Goal: Information Seeking & Learning: Learn about a topic

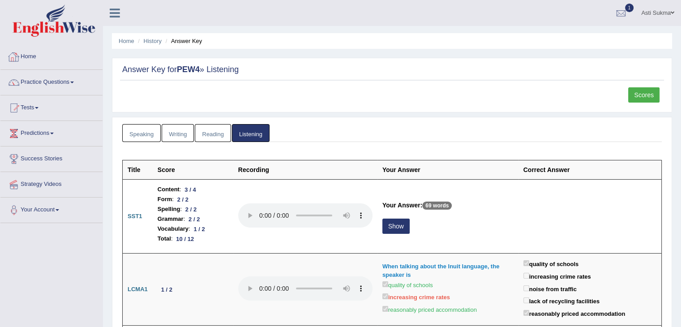
click at [41, 61] on link "Home" at bounding box center [51, 55] width 102 height 22
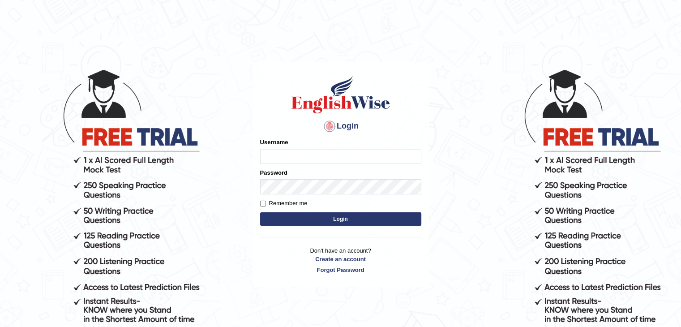
type input "AstiS"
click at [316, 223] on button "Login" at bounding box center [340, 218] width 161 height 13
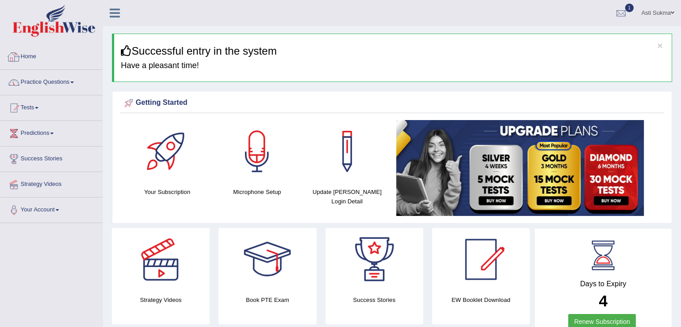
click at [63, 79] on link "Practice Questions" at bounding box center [51, 81] width 102 height 22
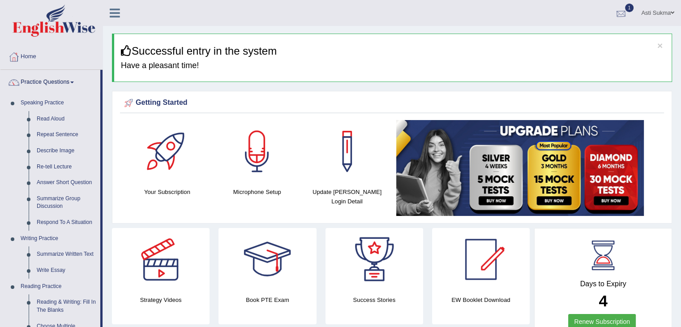
click at [623, 11] on div at bounding box center [621, 13] width 13 height 13
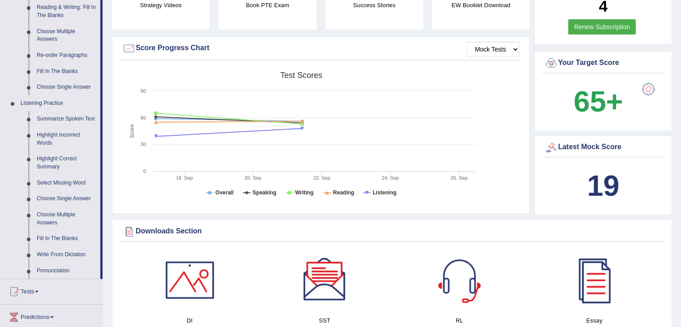
scroll to position [297, 0]
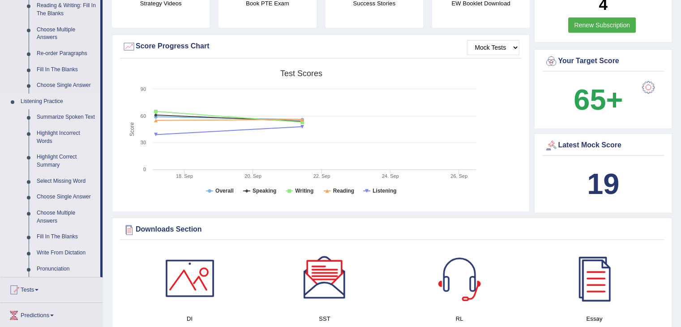
click at [69, 249] on link "Write From Dictation" at bounding box center [67, 253] width 68 height 16
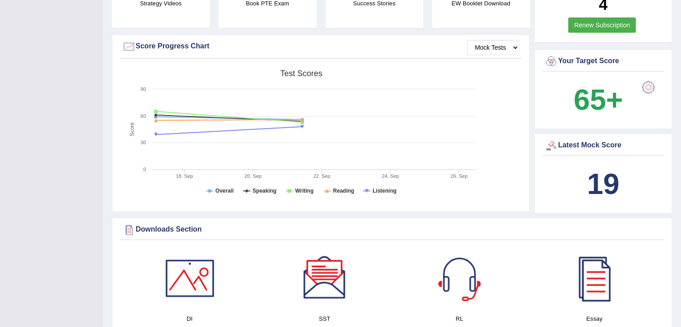
scroll to position [139, 0]
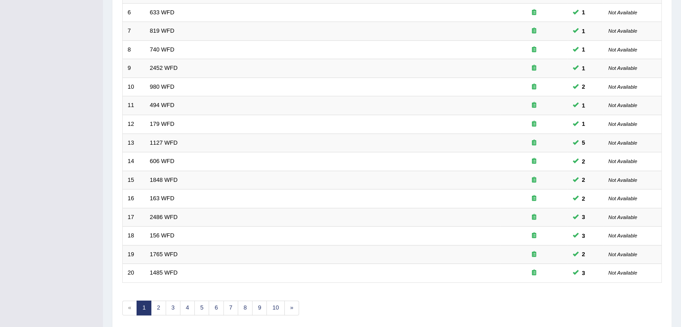
scroll to position [263, 0]
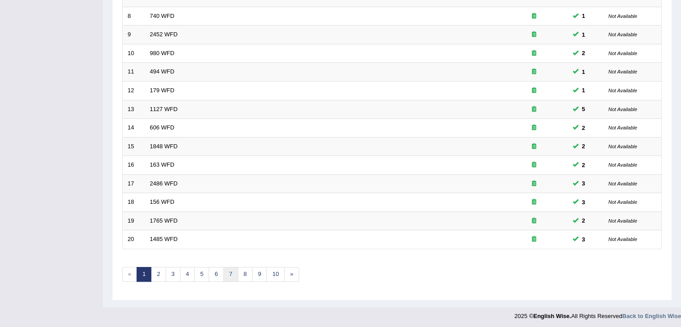
click at [235, 270] on link "7" at bounding box center [231, 274] width 15 height 15
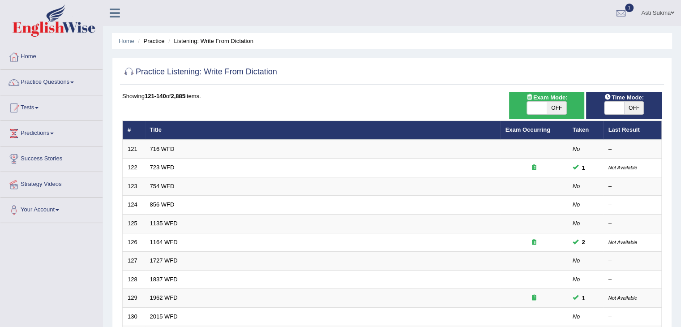
click at [624, 108] on span "OFF" at bounding box center [634, 108] width 20 height 13
checkbox input "true"
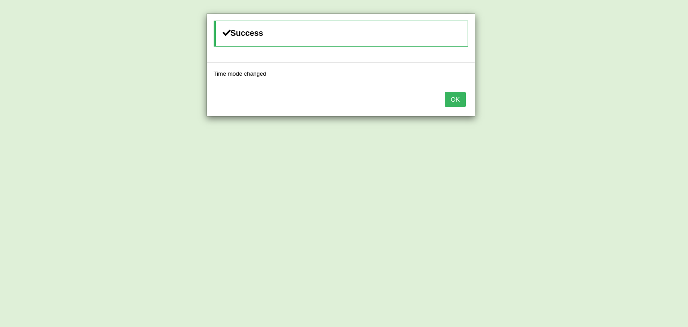
click at [454, 97] on button "OK" at bounding box center [455, 99] width 21 height 15
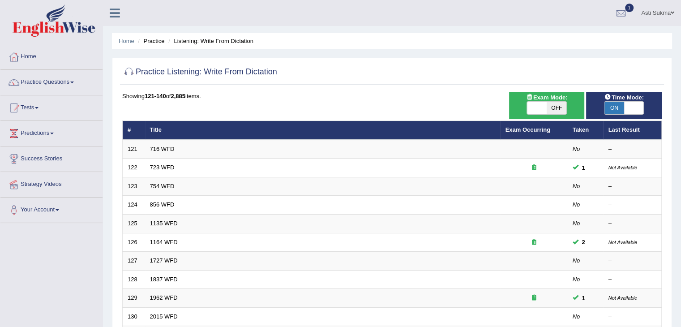
click at [438, 80] on div at bounding box center [392, 72] width 540 height 18
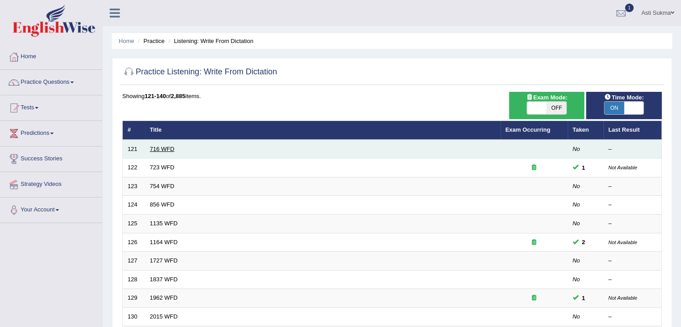
click at [159, 148] on link "716 WFD" at bounding box center [162, 149] width 25 height 7
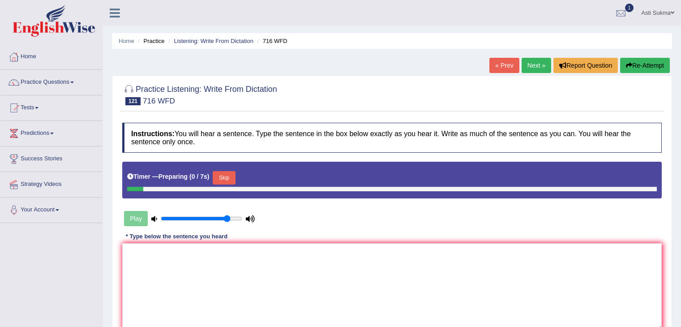
click at [237, 284] on textarea at bounding box center [392, 286] width 540 height 87
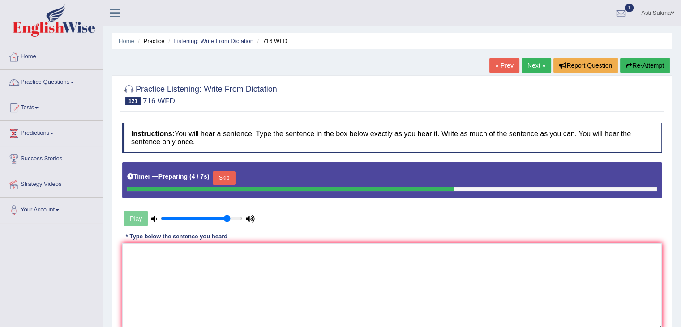
click at [237, 284] on textarea at bounding box center [392, 286] width 540 height 87
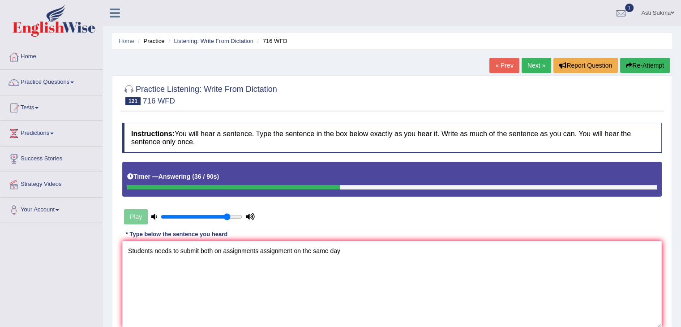
click at [199, 253] on textarea "Students needs to submit both on assignments assignment on the same day" at bounding box center [392, 284] width 540 height 87
click at [399, 250] on textarea "Students needs to submit submitted submits both on assignments assignment on th…" at bounding box center [392, 284] width 540 height 87
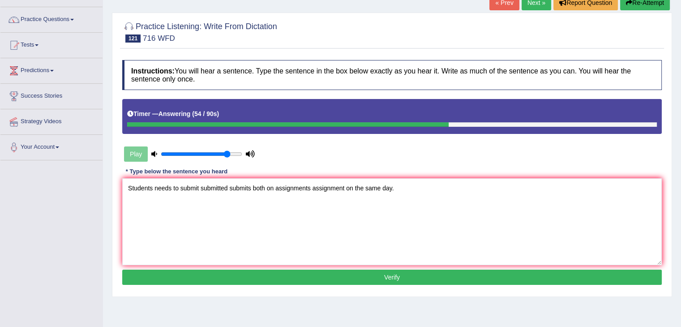
scroll to position [71, 0]
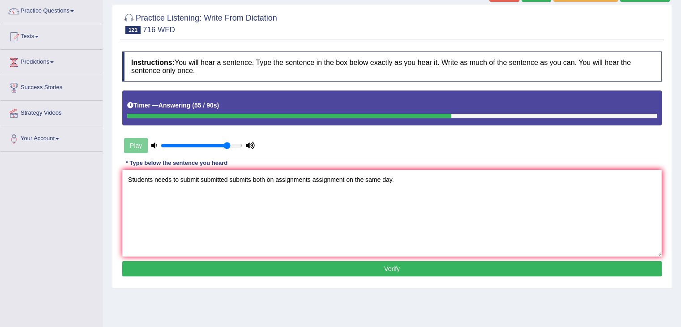
type textarea "Students needs to submit submitted submits both on assignments assignment on th…"
click at [625, 271] on button "Verify" at bounding box center [392, 268] width 540 height 15
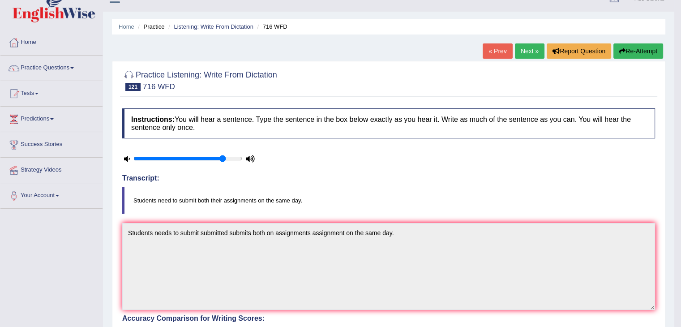
scroll to position [0, 0]
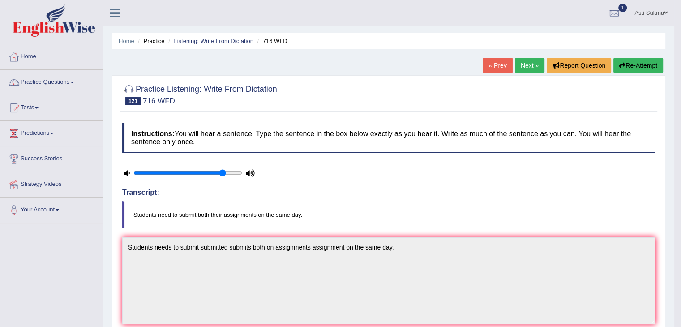
click at [520, 64] on link "Next »" at bounding box center [530, 65] width 30 height 15
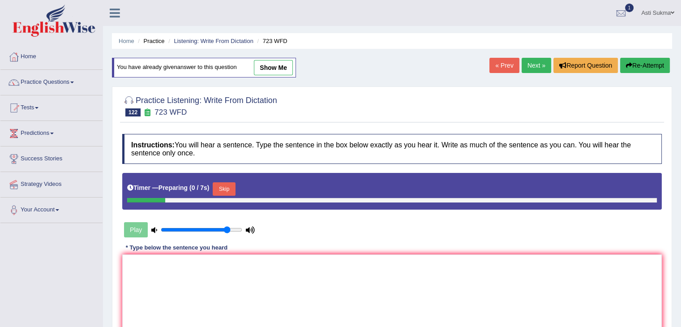
click at [318, 280] on textarea at bounding box center [392, 297] width 540 height 87
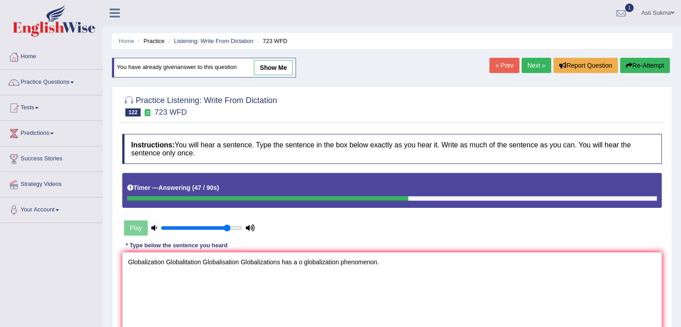
type textarea "Globalization Globalitation Globalisation Globalizations has a o globalization …"
click at [649, 61] on button "Re-Attempt" at bounding box center [645, 65] width 50 height 15
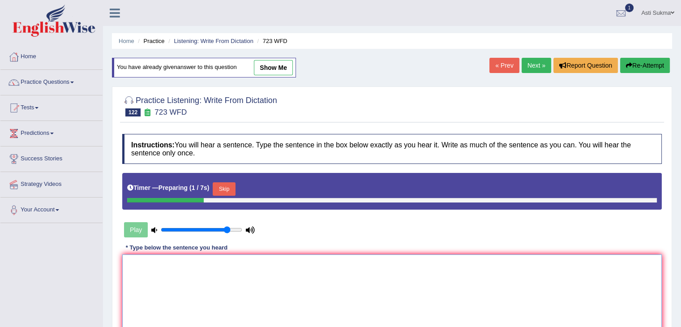
click at [356, 299] on textarea at bounding box center [392, 297] width 540 height 87
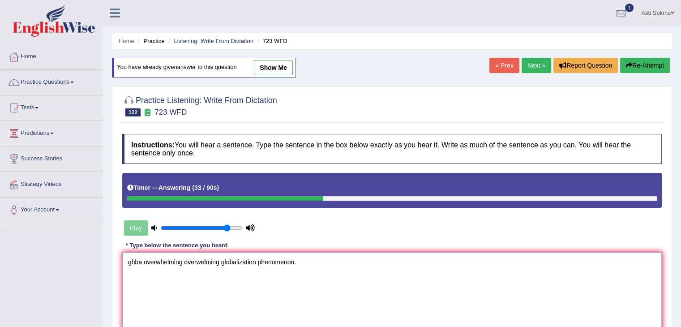
click at [171, 260] on textarea "ghba overwhelming overwelming globalization phenomenon." at bounding box center [392, 295] width 540 height 87
click at [222, 261] on textarea "ghba overwhelming overwelming globalization phenomenon." at bounding box center [392, 295] width 540 height 87
click at [139, 260] on textarea "ghba overwhelming overwelming globalization phenomenon." at bounding box center [392, 295] width 540 height 87
click at [133, 258] on textarea "ghas been an overwhelming overwelming globalization phenomenon." at bounding box center [392, 295] width 540 height 87
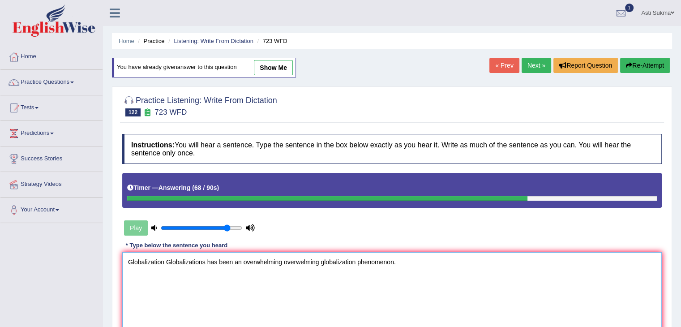
click at [360, 259] on textarea "Globalization Globalizations has been an overwhelming overwelming globalization…" at bounding box center [392, 295] width 540 height 87
click at [357, 259] on textarea "Globalization Globalizations has been an overwhelming overwelming globalization…" at bounding box center [392, 295] width 540 height 87
click at [321, 262] on textarea "Globalization Globalizations has been an overwhelming overwelming globalization…" at bounding box center [392, 295] width 540 height 87
click at [385, 259] on textarea "Globalization Globalizations has been an overwhelming overwelming globalization…" at bounding box center [392, 295] width 540 height 87
click at [382, 264] on textarea "Globalization Globalizations has been an overwhelming overwelming globalization…" at bounding box center [392, 295] width 540 height 87
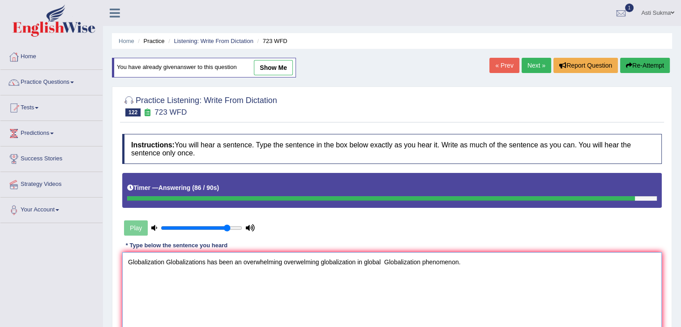
scroll to position [143, 0]
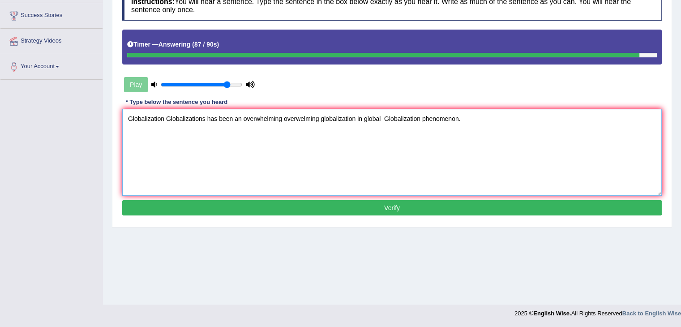
type textarea "Globalization Globalizations has been an overwhelming overwelming globalization…"
click at [615, 207] on button "Verify" at bounding box center [392, 207] width 540 height 15
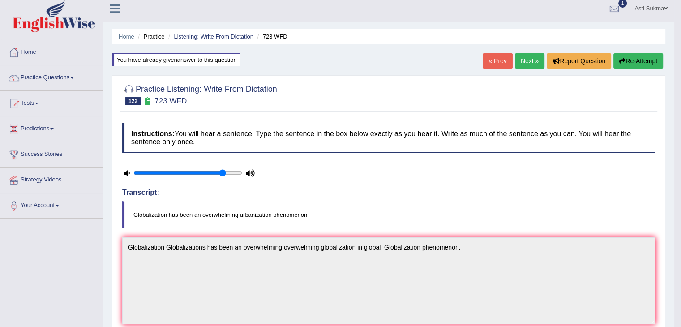
scroll to position [0, 0]
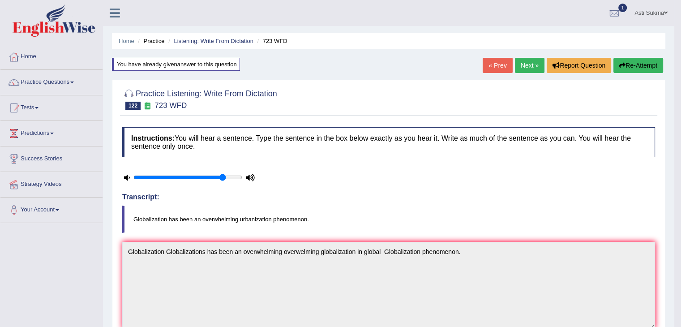
click at [533, 63] on link "Next »" at bounding box center [530, 65] width 30 height 15
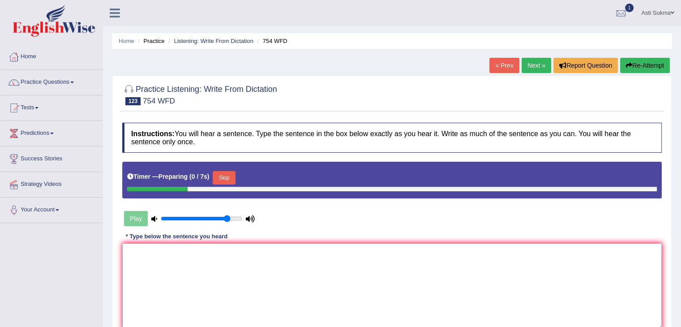
click at [376, 307] on textarea at bounding box center [392, 286] width 540 height 87
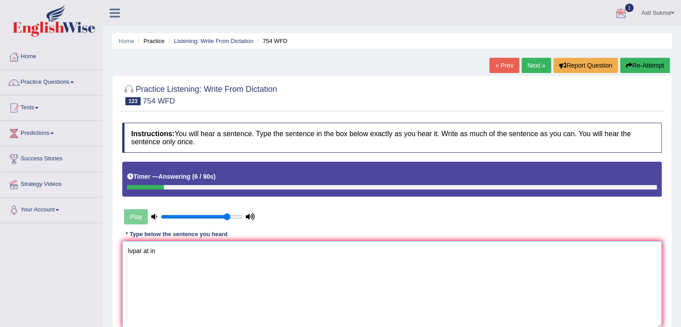
type textarea "lvpar at in"
click at [543, 65] on link "Next »" at bounding box center [537, 65] width 30 height 15
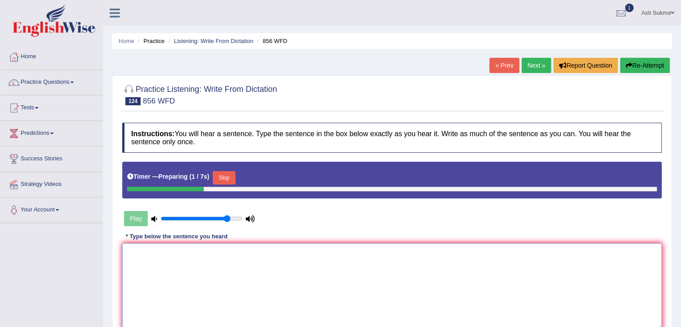
click at [291, 282] on textarea at bounding box center [392, 286] width 540 height 87
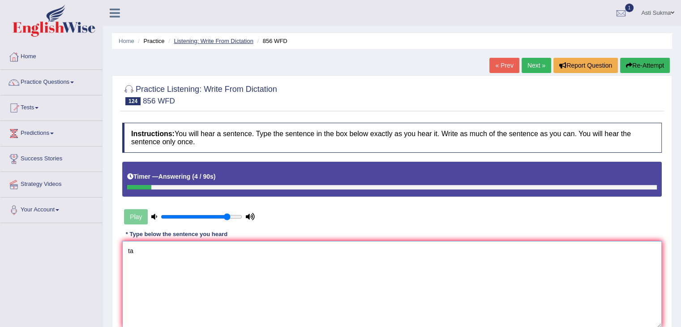
type textarea "ta"
click at [188, 39] on link "Listening: Write From Dictation" at bounding box center [214, 41] width 80 height 7
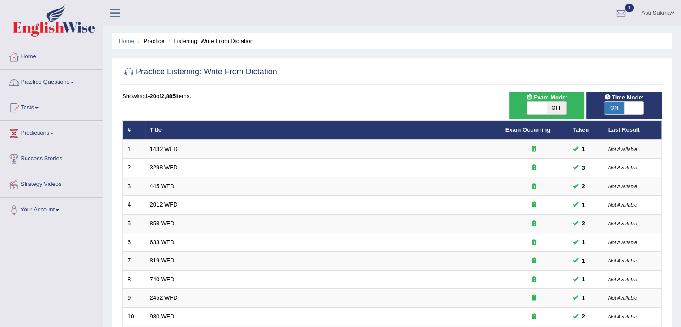
click at [188, 39] on li "Listening: Write From Dictation" at bounding box center [209, 41] width 87 height 9
click at [419, 85] on div "Practice Listening: Write From Dictation Time Mode: ON OFF Exam Mode: ON OFF Sh…" at bounding box center [392, 311] width 560 height 506
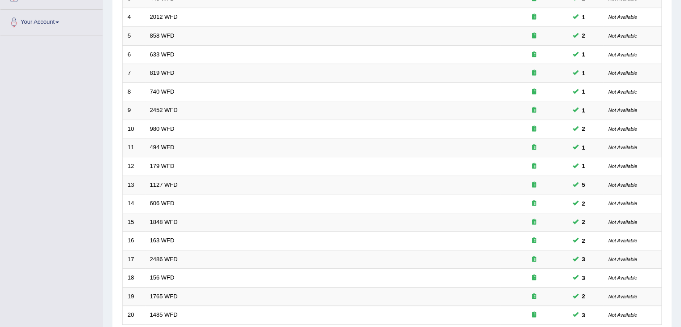
scroll to position [263, 0]
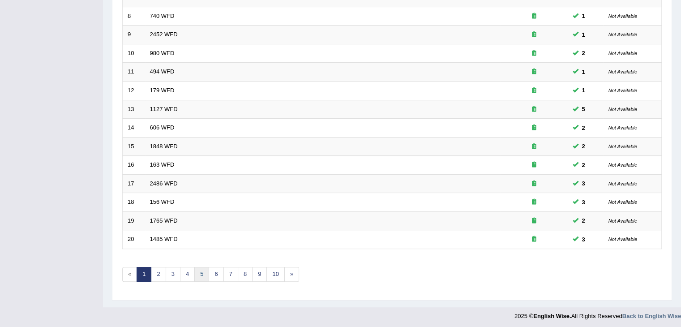
click at [196, 269] on link "5" at bounding box center [201, 274] width 15 height 15
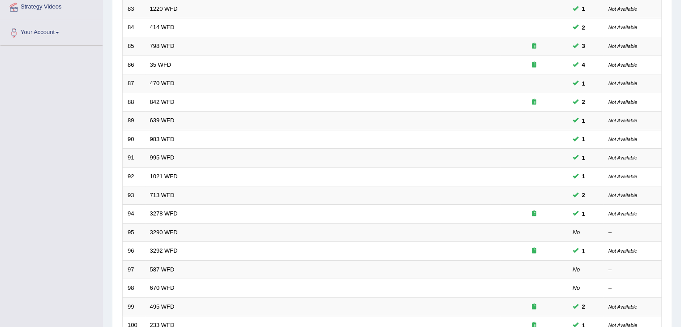
scroll to position [263, 0]
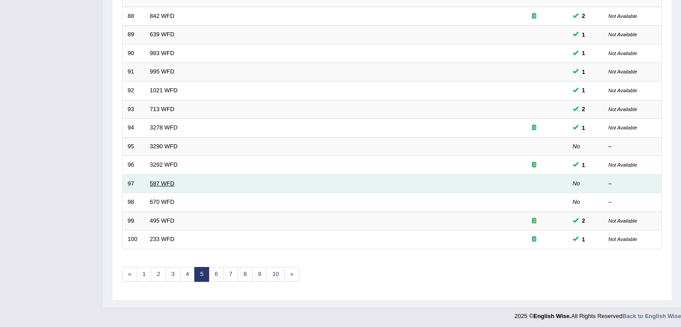
click at [156, 180] on link "587 WFD" at bounding box center [162, 183] width 25 height 7
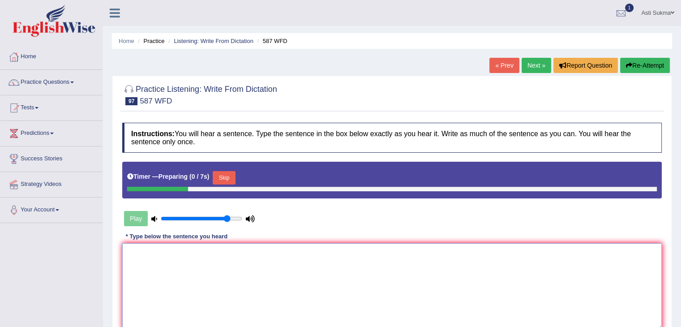
click at [240, 265] on textarea at bounding box center [392, 286] width 540 height 87
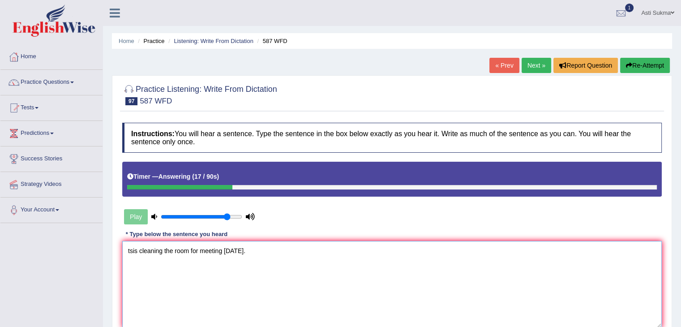
type textarea "tsis cleaning the room for meeting tomorrow."
click at [636, 68] on button "Re-Attempt" at bounding box center [645, 65] width 50 height 15
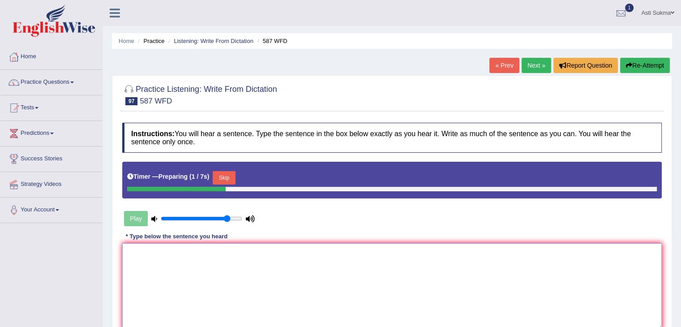
click at [381, 262] on textarea at bounding box center [392, 286] width 540 height 87
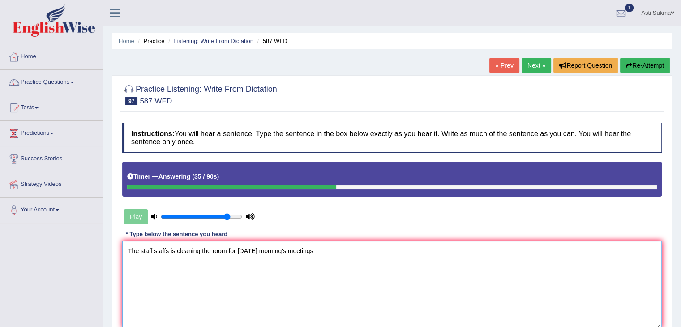
click at [323, 250] on textarea "The staff staffs is cleaning the room for tomorrow morning's meetings" at bounding box center [392, 284] width 540 height 87
click at [230, 249] on textarea "The staff staffs is cleaning the room for tomorrow morning's meetings meeting." at bounding box center [392, 284] width 540 height 87
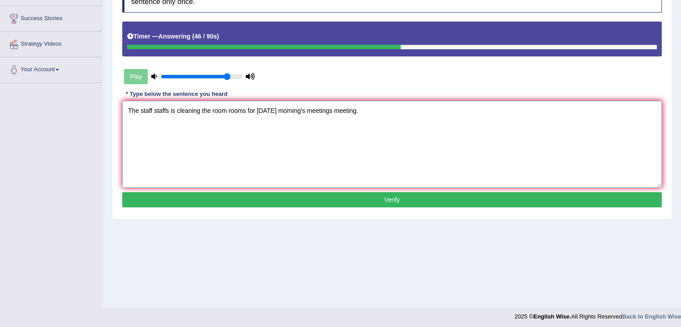
scroll to position [143, 0]
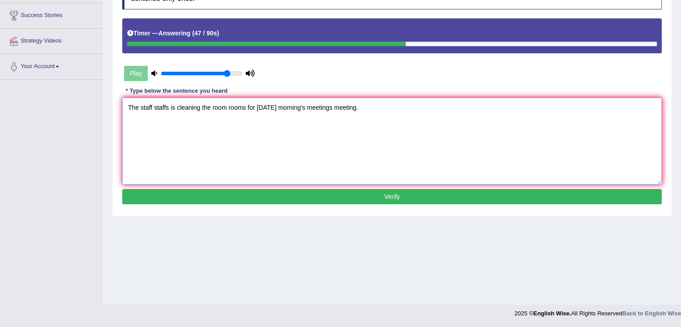
type textarea "The staff staffs is cleaning the room rooms for tomorrow morning's meetings mee…"
click at [607, 198] on button "Verify" at bounding box center [392, 196] width 540 height 15
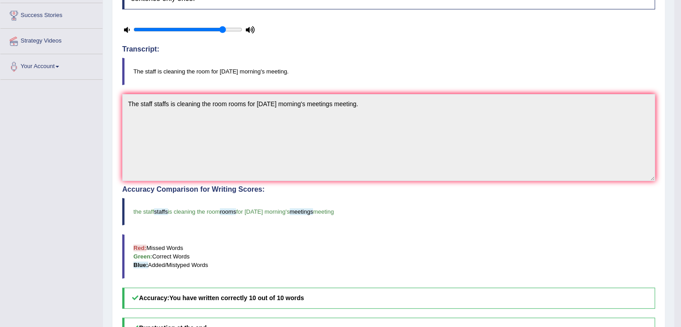
drag, startPoint x: 680, startPoint y: 90, endPoint x: 688, endPoint y: 49, distance: 42.3
click at [681, 49] on html "Toggle navigation Home Practice Questions Speaking Practice Read Aloud Repeat S…" at bounding box center [340, 20] width 681 height 327
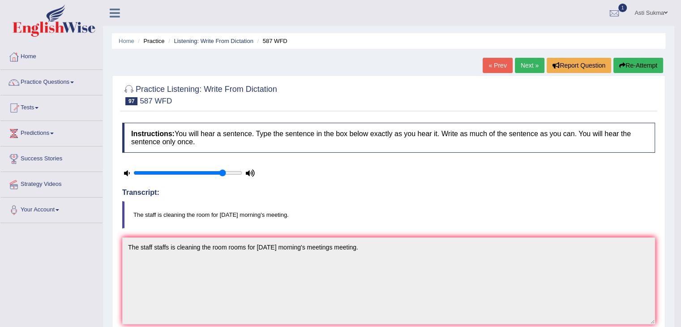
scroll to position [0, 0]
click at [539, 62] on link "Next »" at bounding box center [530, 65] width 30 height 15
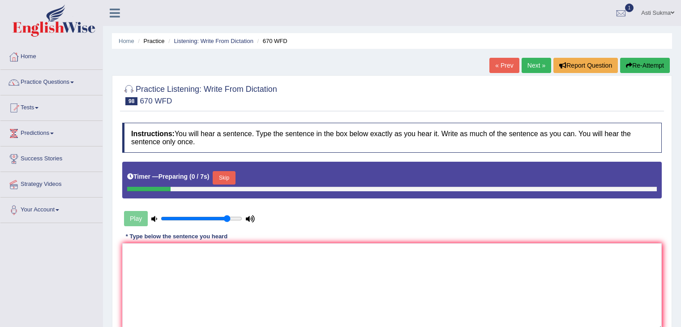
click at [353, 270] on textarea at bounding box center [392, 286] width 540 height 87
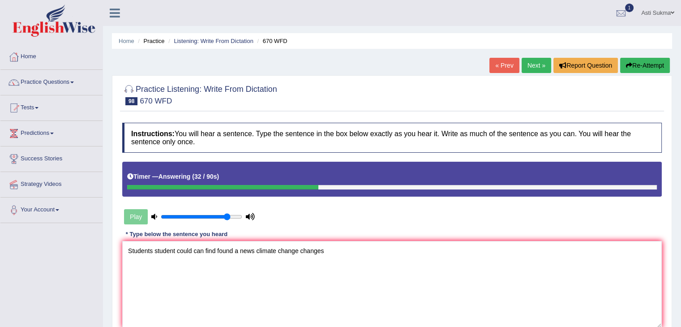
click at [254, 248] on textarea "Students student could can find found a news climate change changes" at bounding box center [392, 284] width 540 height 87
click at [363, 253] on textarea "Students student could can find found a news new climate change changes" at bounding box center [392, 284] width 540 height 87
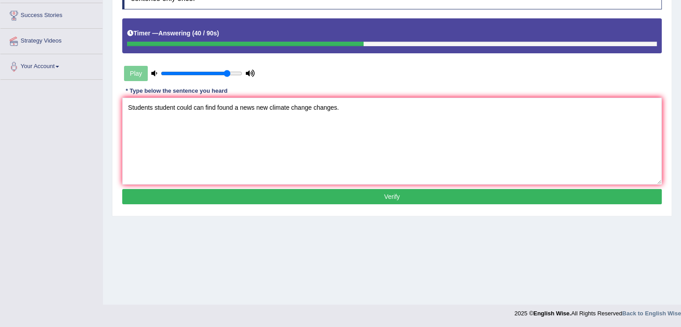
type textarea "Students student could can find found a news new climate change changes."
click at [591, 196] on button "Verify" at bounding box center [392, 196] width 540 height 15
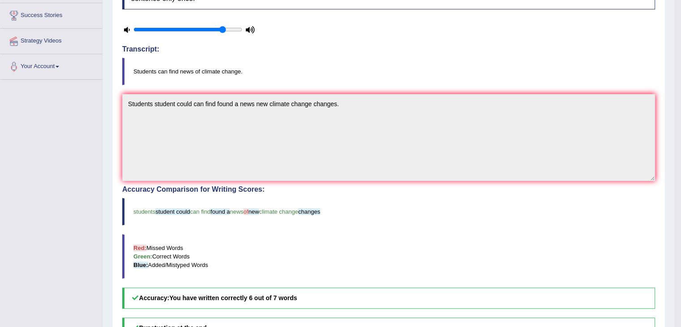
click at [591, 198] on blockquote "students student could can find found a news of new climate change changes" at bounding box center [388, 211] width 533 height 27
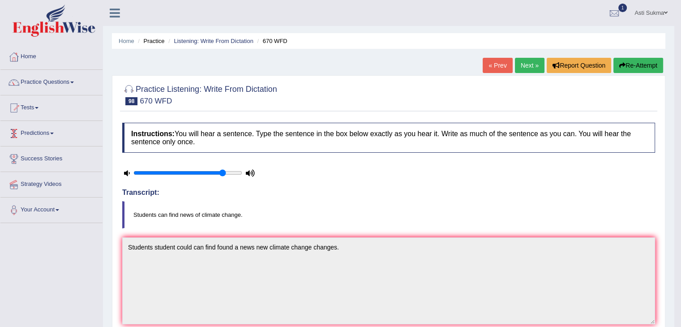
click at [65, 79] on link "Practice Questions" at bounding box center [51, 81] width 102 height 22
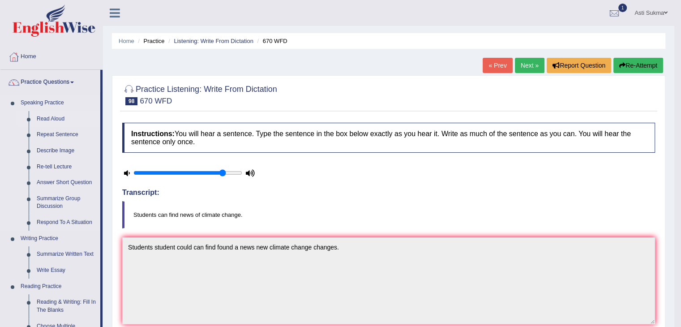
click at [52, 117] on link "Read Aloud" at bounding box center [67, 119] width 68 height 16
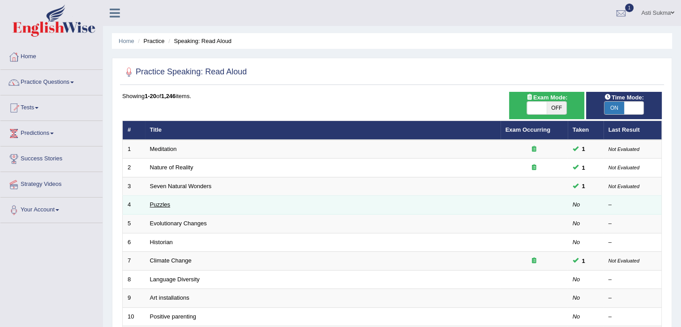
click at [161, 205] on link "Puzzles" at bounding box center [160, 204] width 21 height 7
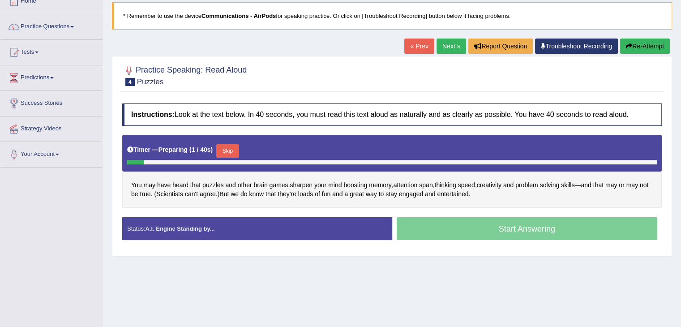
scroll to position [60, 0]
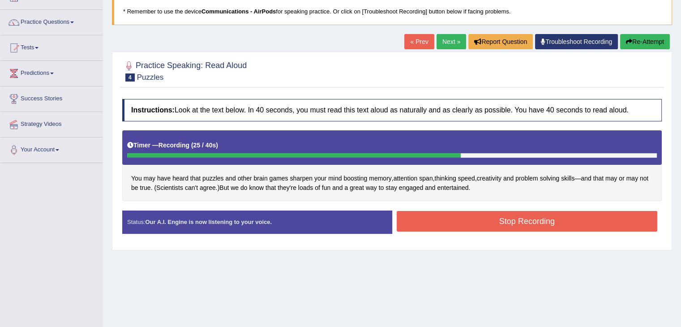
click at [607, 227] on button "Stop Recording" at bounding box center [527, 221] width 261 height 21
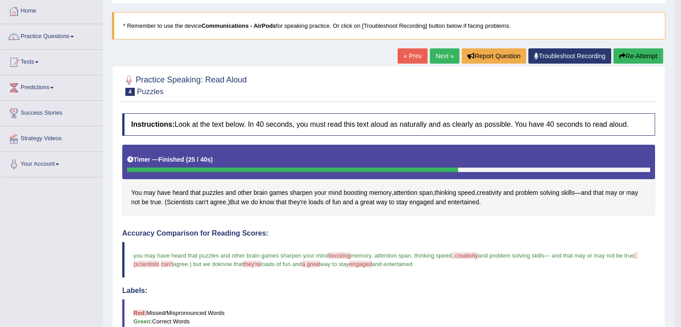
scroll to position [39, 0]
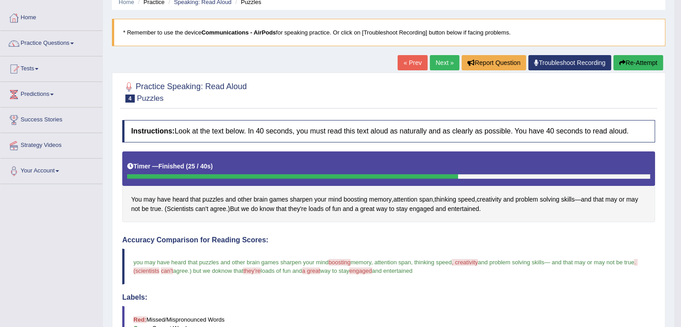
click at [631, 67] on button "Re-Attempt" at bounding box center [639, 62] width 50 height 15
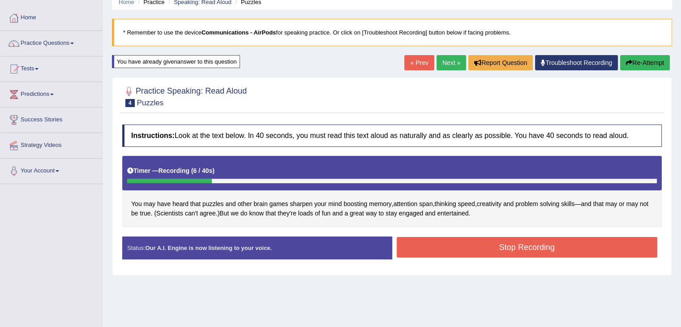
click at [636, 57] on button "Re-Attempt" at bounding box center [645, 62] width 50 height 15
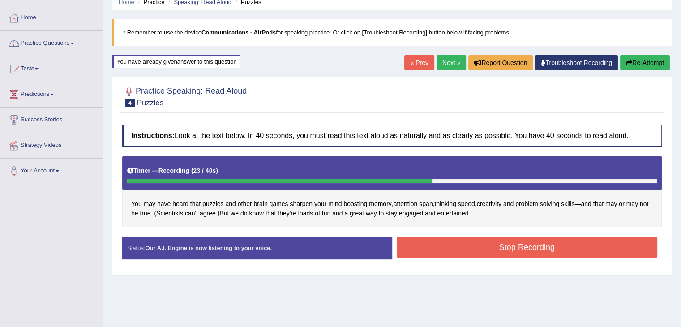
click at [473, 257] on div "Stop Recording" at bounding box center [527, 248] width 270 height 23
click at [495, 245] on button "Stop Recording" at bounding box center [527, 247] width 261 height 21
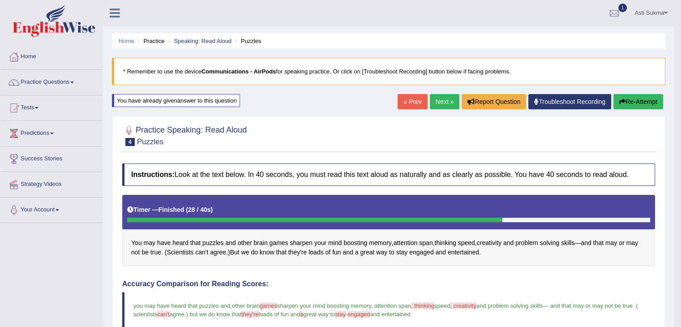
click at [434, 99] on link "Next »" at bounding box center [445, 101] width 30 height 15
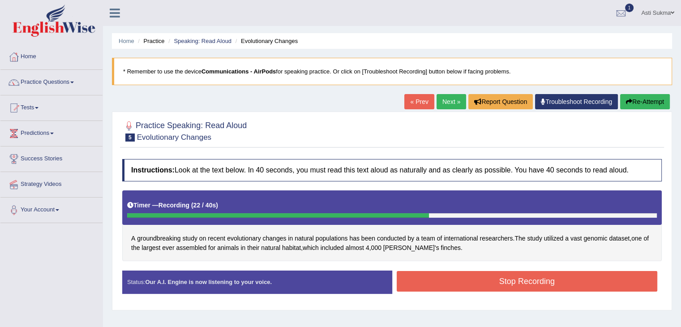
click at [635, 275] on button "Stop Recording" at bounding box center [527, 281] width 261 height 21
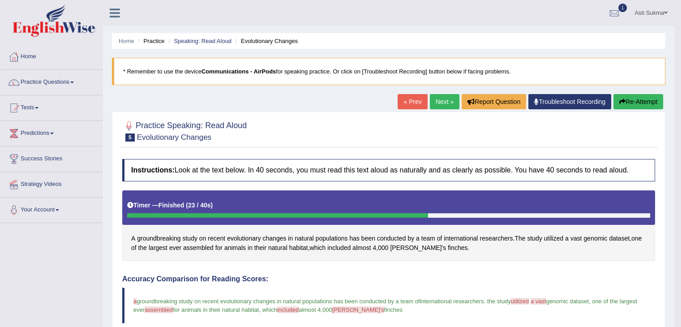
click at [446, 96] on link "Next »" at bounding box center [445, 101] width 30 height 15
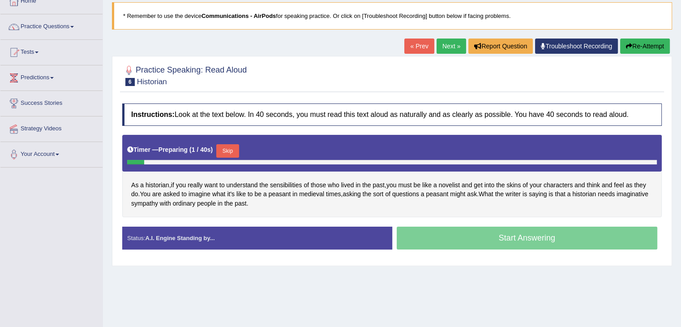
scroll to position [67, 0]
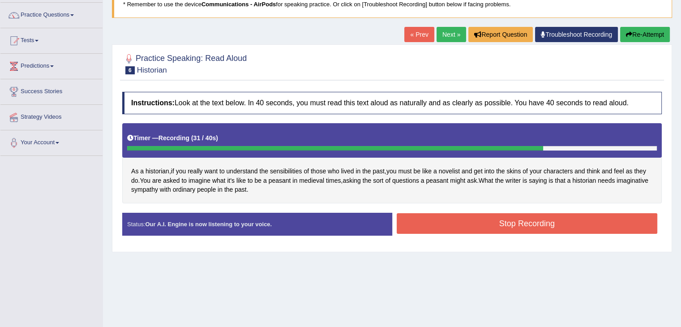
click at [446, 221] on button "Stop Recording" at bounding box center [527, 223] width 261 height 21
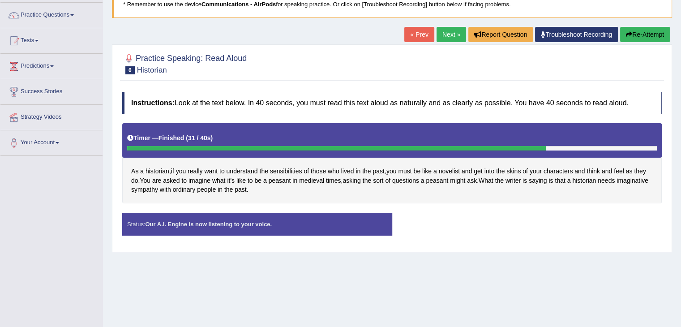
click at [446, 221] on div "Status: Our A.I. Engine is now listening to your voice. Start Answering Stop Re…" at bounding box center [392, 229] width 540 height 32
click at [487, 219] on div "Status: Error: Network Error detected - Make sure internet is working! Start An…" at bounding box center [392, 229] width 540 height 32
click at [649, 28] on button "Re-Attempt" at bounding box center [645, 34] width 50 height 15
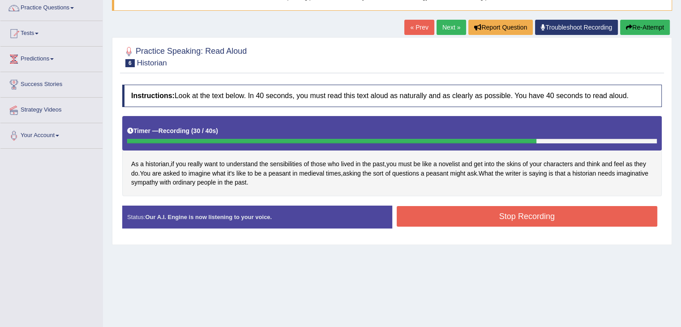
click at [515, 217] on button "Stop Recording" at bounding box center [527, 216] width 261 height 21
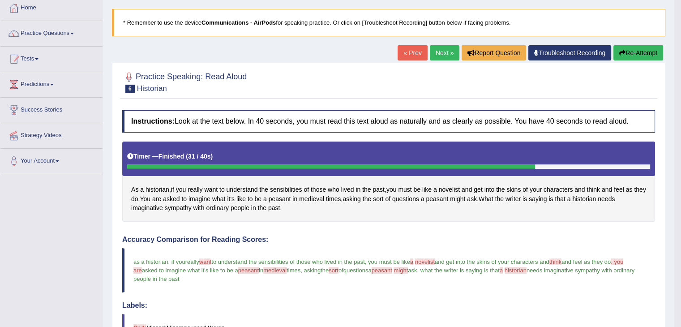
scroll to position [20, 0]
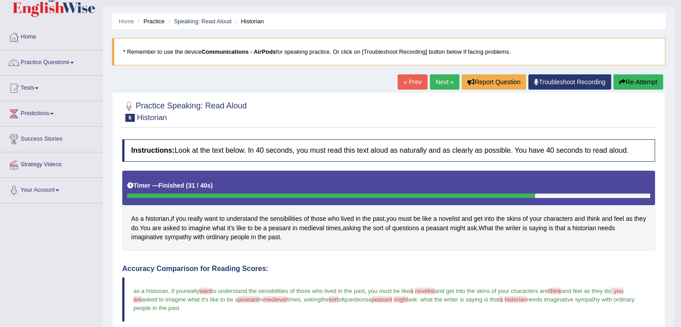
click at [444, 82] on link "Next »" at bounding box center [445, 81] width 30 height 15
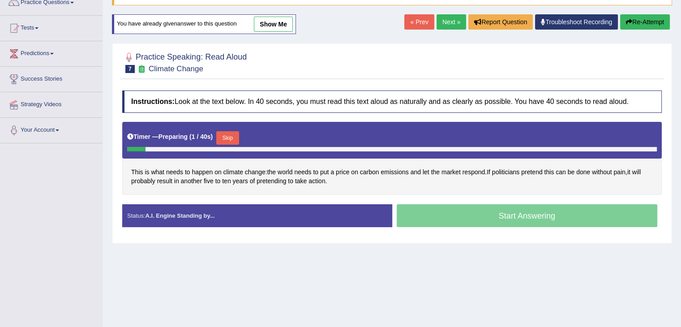
scroll to position [80, 0]
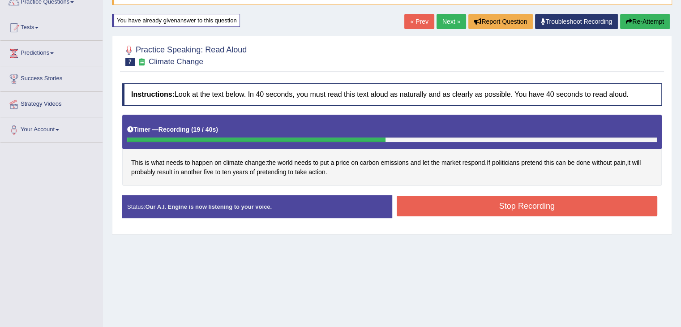
click at [536, 207] on button "Stop Recording" at bounding box center [527, 206] width 261 height 21
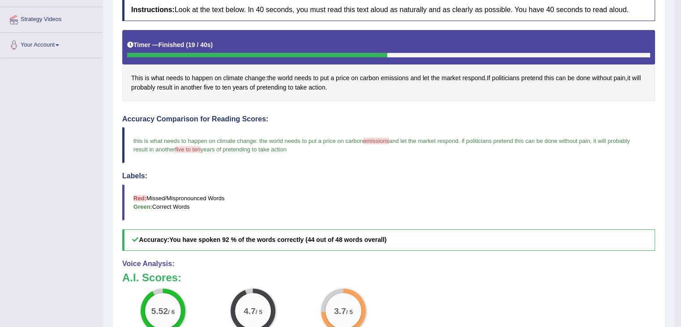
scroll to position [201, 0]
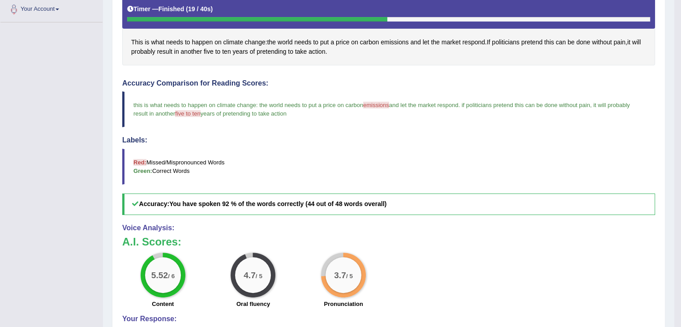
click at [383, 102] on span "emissions" at bounding box center [376, 105] width 26 height 7
click at [383, 108] on blockquote "this is what needs to happen on climate change : the world needs to put a price…" at bounding box center [388, 109] width 533 height 36
click at [379, 106] on blockquote "this is what needs to happen on climate change : the world needs to put a price…" at bounding box center [388, 109] width 533 height 36
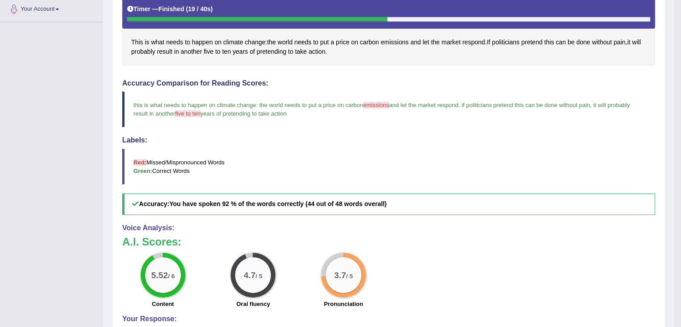
click at [379, 102] on span "emissions" at bounding box center [376, 105] width 26 height 7
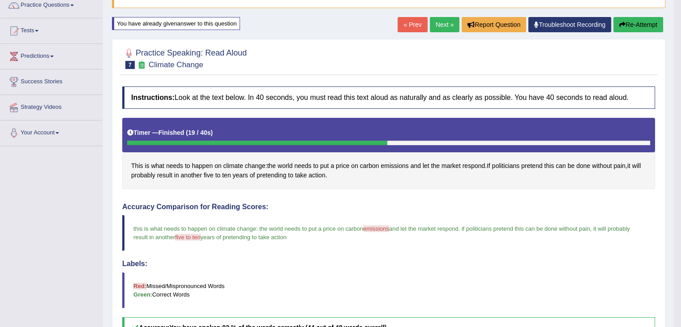
scroll to position [73, 0]
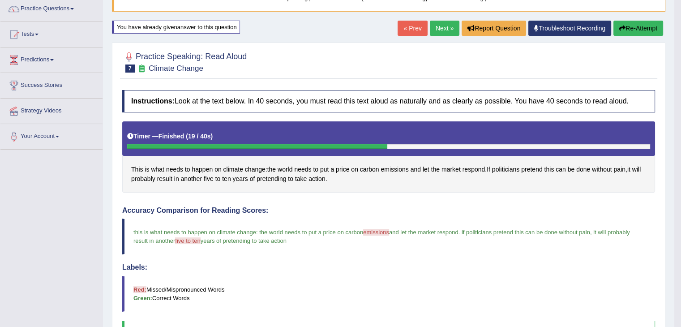
click at [441, 34] on link "Next »" at bounding box center [445, 28] width 30 height 15
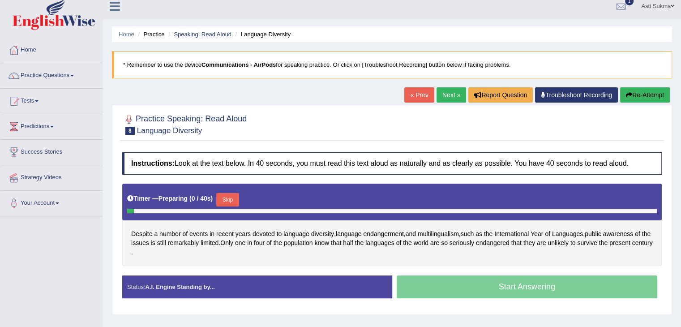
scroll to position [41, 0]
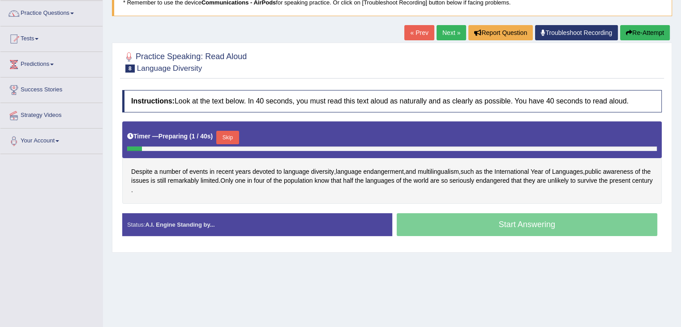
click at [681, 166] on html "Toggle navigation Home Practice Questions Speaking Practice Read Aloud Repeat S…" at bounding box center [340, 94] width 681 height 327
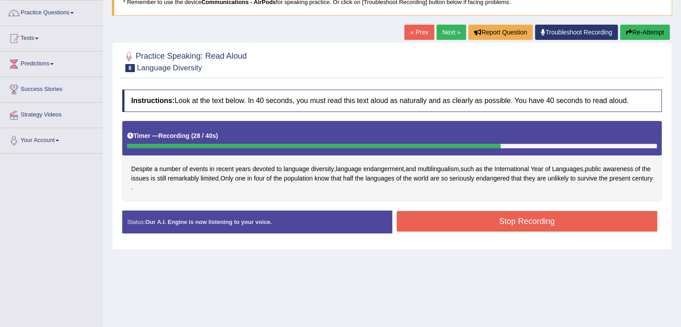
click at [547, 219] on button "Stop Recording" at bounding box center [527, 221] width 261 height 21
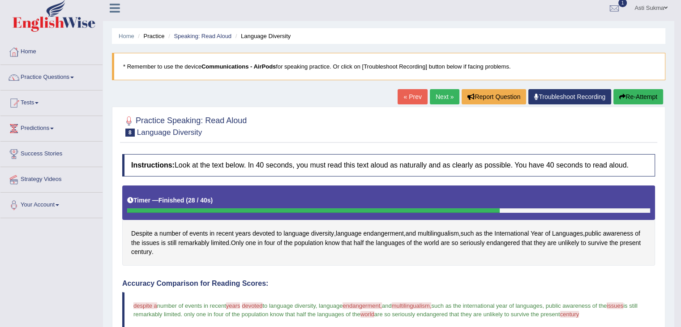
scroll to position [0, 0]
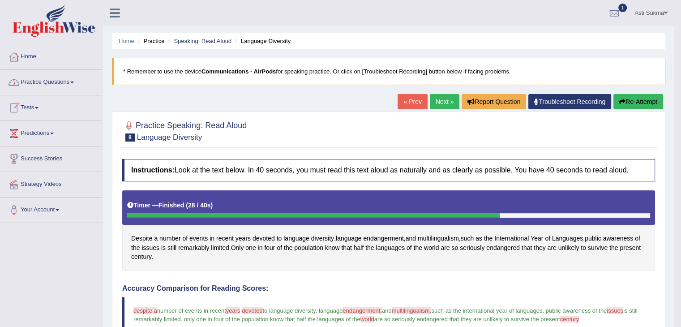
click at [34, 106] on link "Tests" at bounding box center [51, 106] width 102 height 22
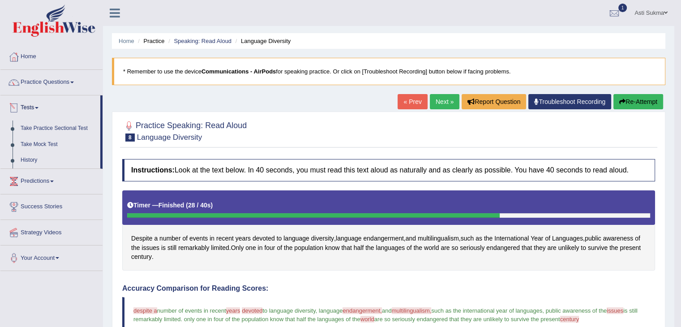
click at [67, 92] on li "Practice Questions Speaking Practice Read Aloud Repeat Sentence Describe Image …" at bounding box center [51, 83] width 102 height 26
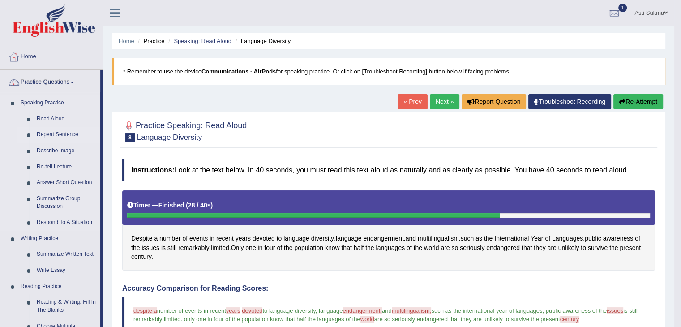
click at [62, 132] on link "Repeat Sentence" at bounding box center [67, 135] width 68 height 16
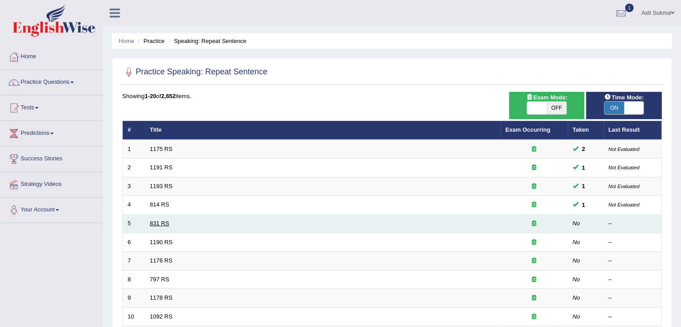
click at [158, 224] on link "831 RS" at bounding box center [159, 223] width 19 height 7
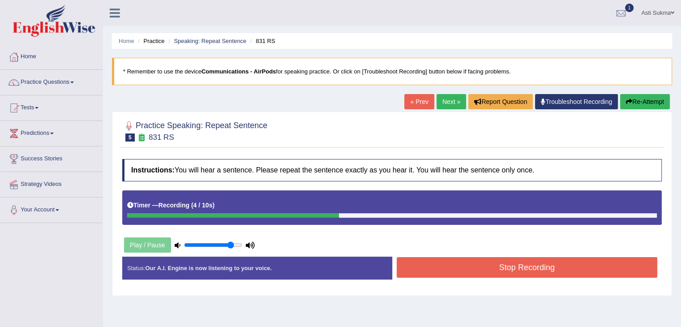
click at [496, 268] on button "Stop Recording" at bounding box center [527, 267] width 261 height 21
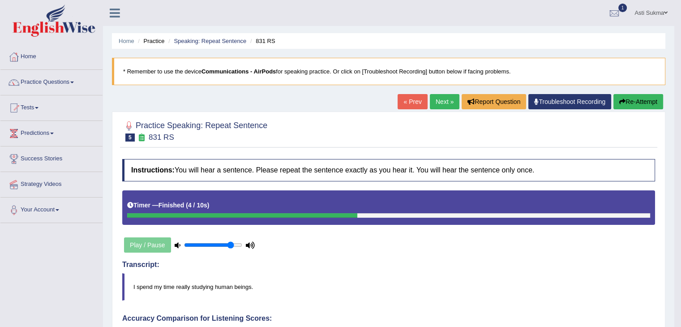
drag, startPoint x: 688, startPoint y: 118, endPoint x: 688, endPoint y: 228, distance: 109.7
click at [440, 108] on link "Next »" at bounding box center [445, 101] width 30 height 15
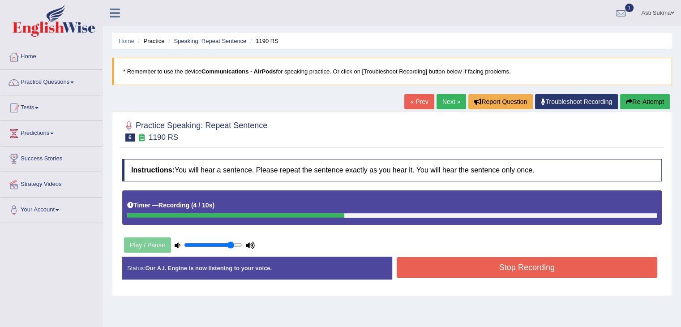
click at [539, 270] on button "Stop Recording" at bounding box center [527, 267] width 261 height 21
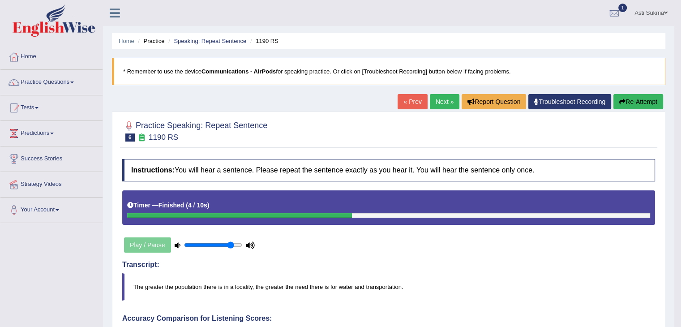
drag, startPoint x: 688, startPoint y: 122, endPoint x: 683, endPoint y: 138, distance: 16.9
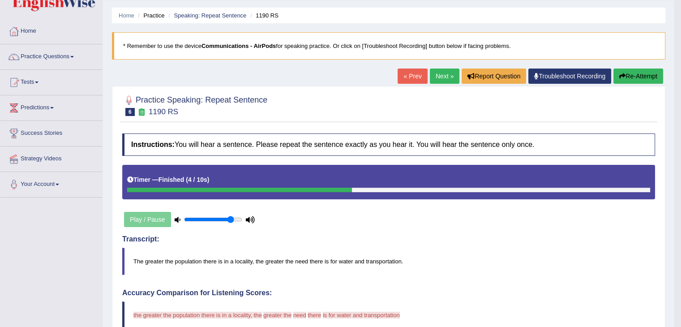
scroll to position [20, 0]
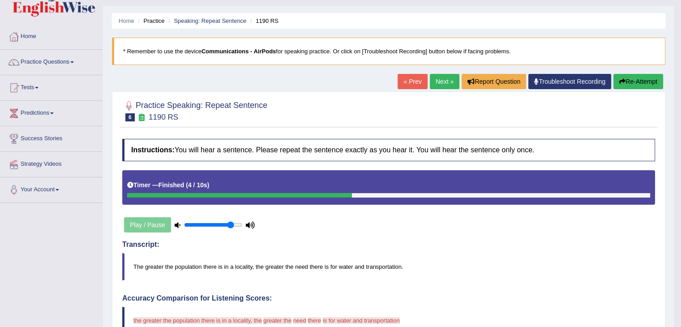
click at [441, 81] on link "Next »" at bounding box center [445, 81] width 30 height 15
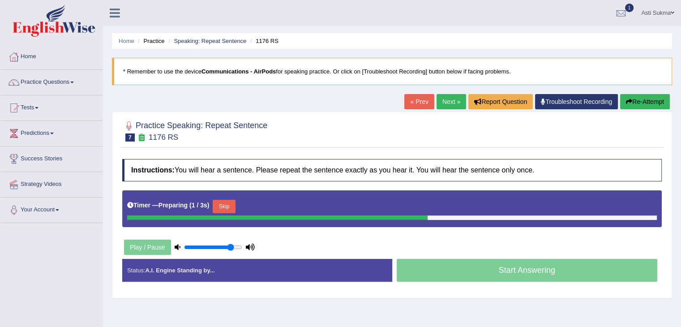
drag, startPoint x: 688, startPoint y: 183, endPoint x: 681, endPoint y: 180, distance: 7.6
click at [681, 180] on html "Toggle navigation Home Practice Questions Speaking Practice Read Aloud Repeat S…" at bounding box center [340, 163] width 681 height 327
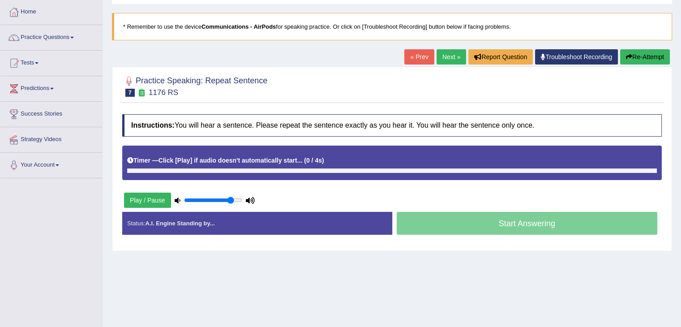
scroll to position [77, 0]
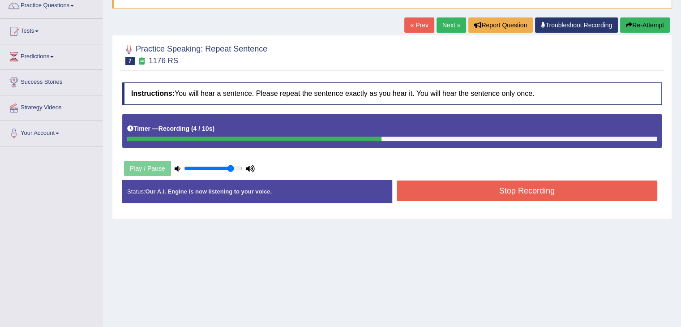
click at [541, 198] on button "Stop Recording" at bounding box center [527, 191] width 261 height 21
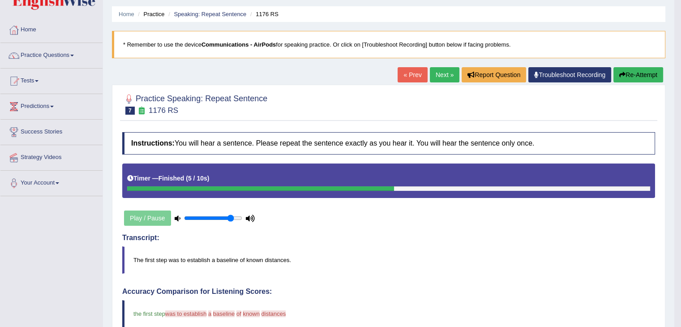
scroll to position [26, 0]
click at [443, 79] on link "Next »" at bounding box center [445, 75] width 30 height 15
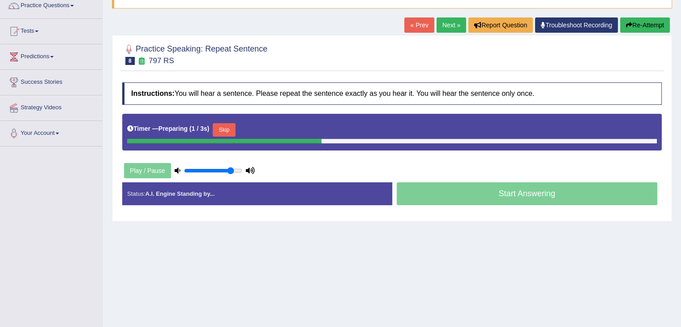
scroll to position [82, 0]
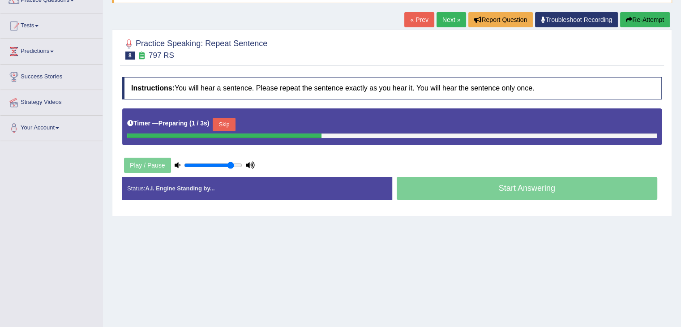
drag, startPoint x: 0, startPoint y: 0, endPoint x: 688, endPoint y: 128, distance: 699.3
click at [681, 128] on html "Toggle navigation Home Practice Questions Speaking Practice Read Aloud Repeat S…" at bounding box center [340, 81] width 681 height 327
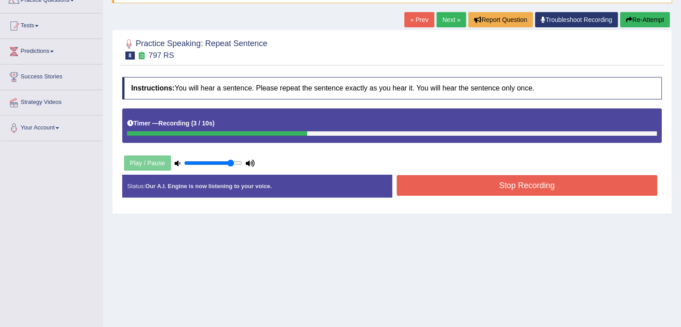
click at [559, 189] on button "Stop Recording" at bounding box center [527, 185] width 261 height 21
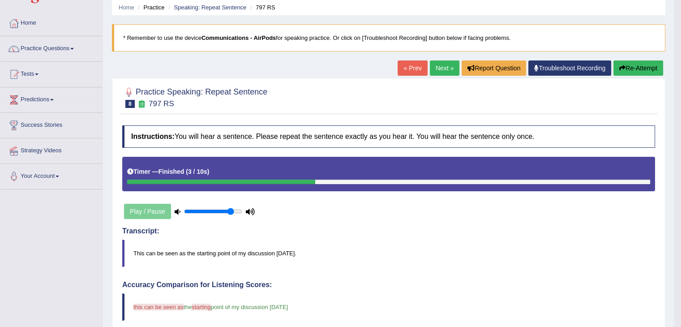
scroll to position [5, 0]
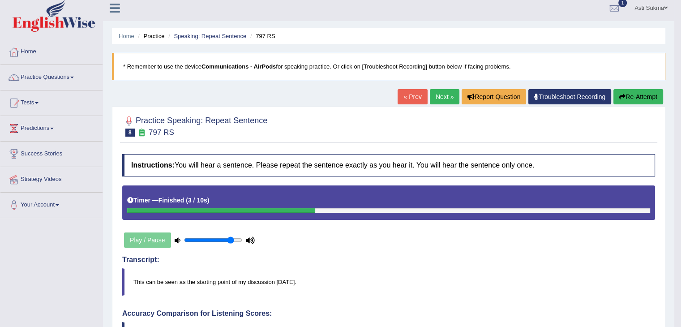
click at [441, 96] on link "Next »" at bounding box center [445, 96] width 30 height 15
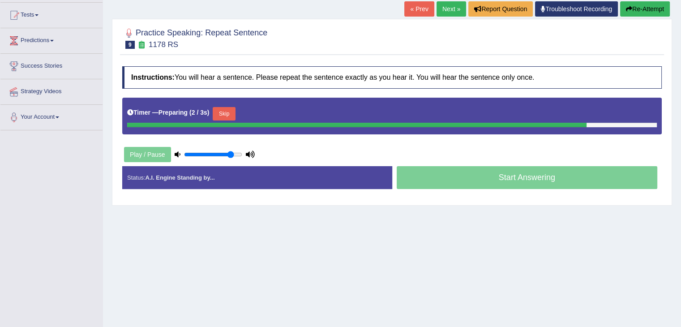
scroll to position [92, 0]
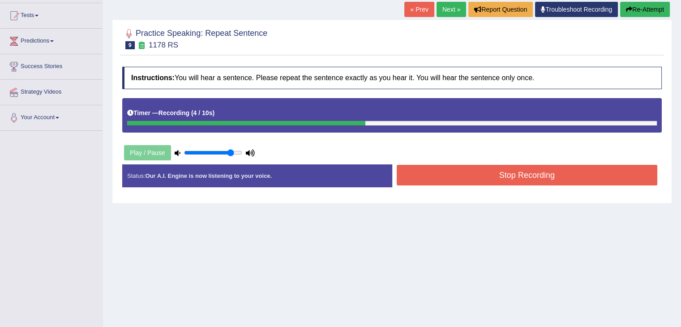
click at [557, 172] on button "Stop Recording" at bounding box center [527, 175] width 261 height 21
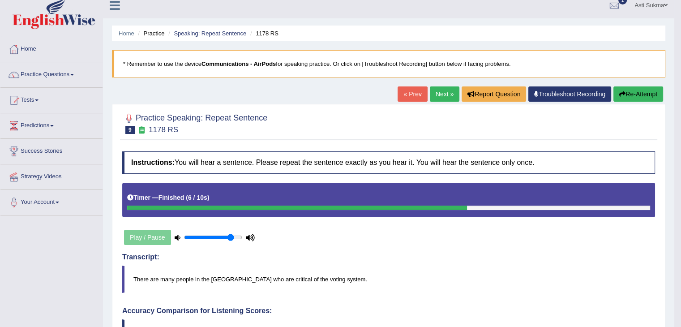
scroll to position [0, 0]
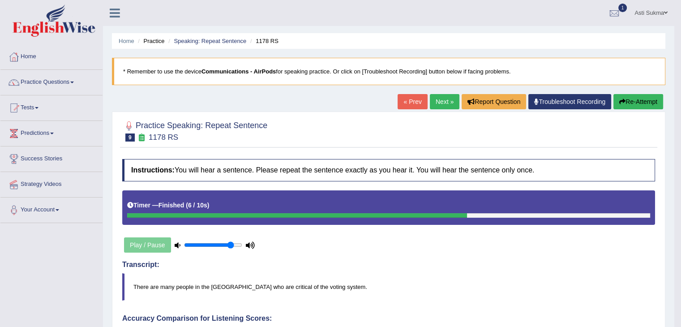
click at [450, 99] on link "Next »" at bounding box center [445, 101] width 30 height 15
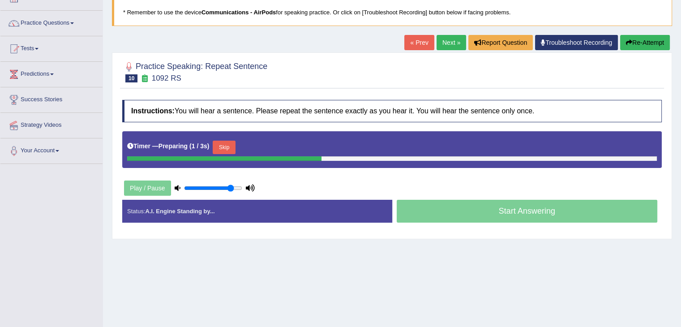
scroll to position [70, 0]
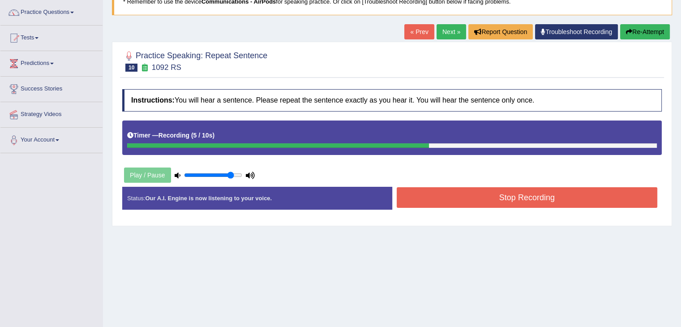
click at [526, 203] on button "Stop Recording" at bounding box center [527, 197] width 261 height 21
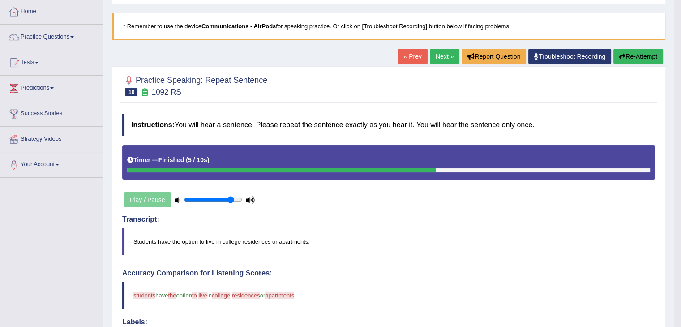
scroll to position [39, 0]
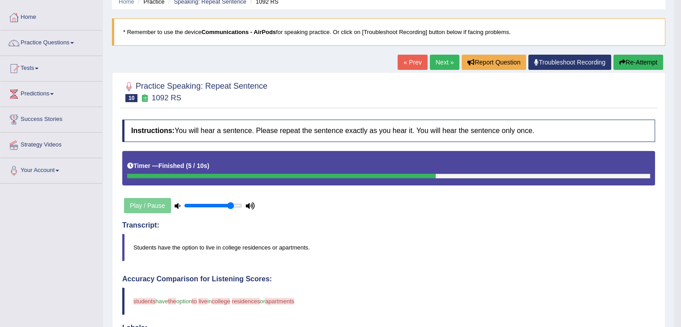
click at [447, 65] on link "Next »" at bounding box center [445, 62] width 30 height 15
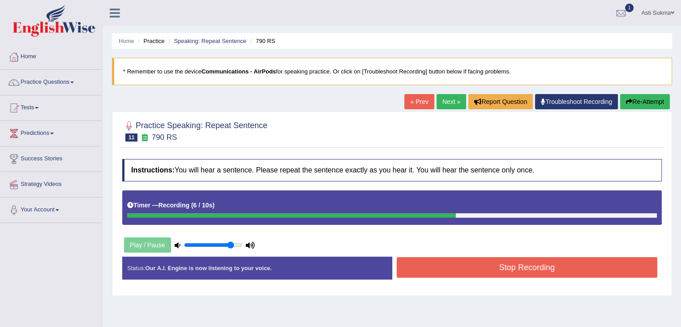
click at [529, 267] on button "Stop Recording" at bounding box center [527, 267] width 261 height 21
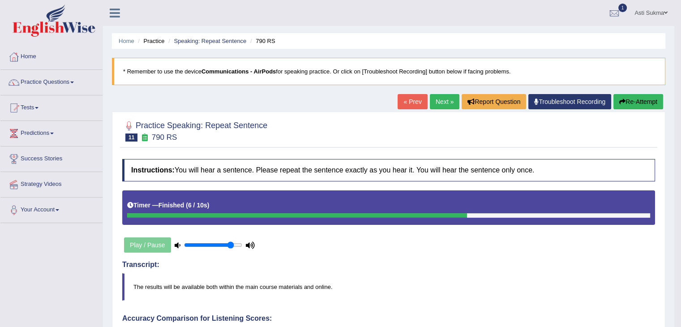
click at [448, 97] on link "Next »" at bounding box center [445, 101] width 30 height 15
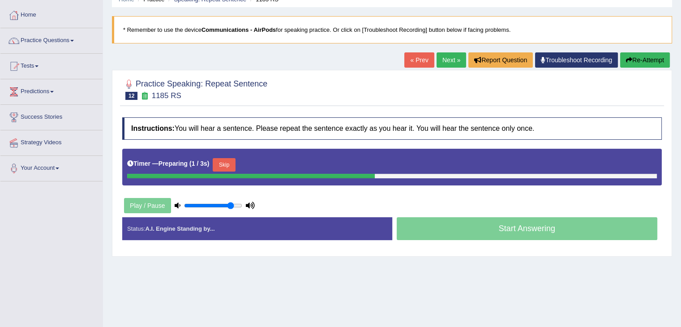
scroll to position [49, 0]
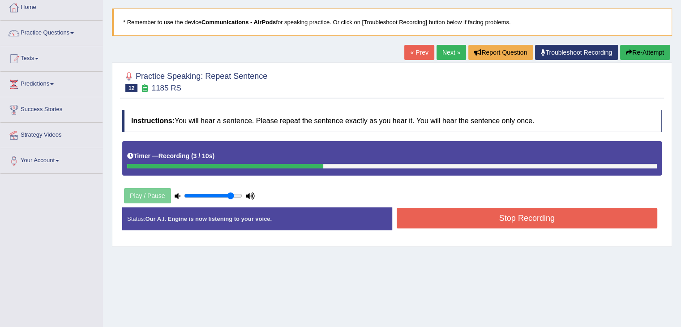
click at [522, 224] on button "Stop Recording" at bounding box center [527, 218] width 261 height 21
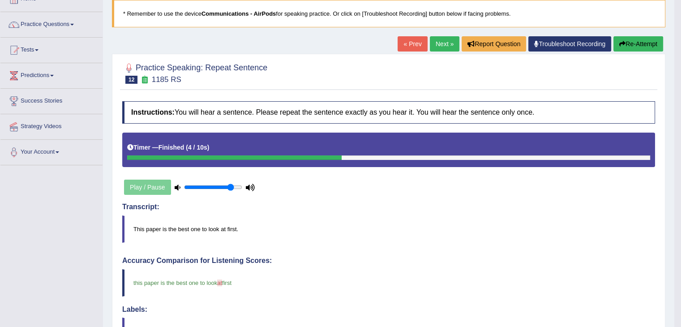
scroll to position [52, 0]
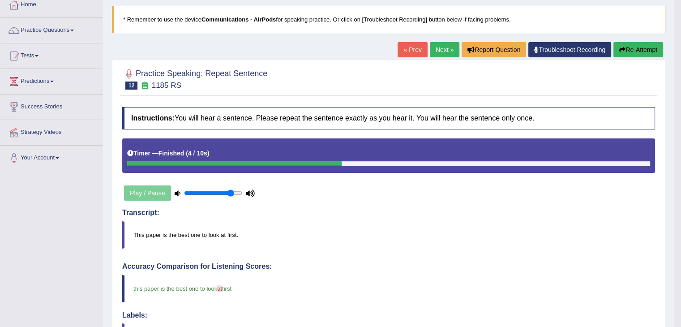
click at [443, 47] on link "Next »" at bounding box center [445, 49] width 30 height 15
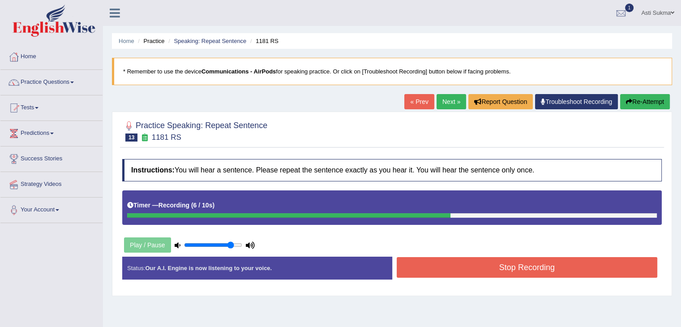
click at [520, 273] on button "Stop Recording" at bounding box center [527, 267] width 261 height 21
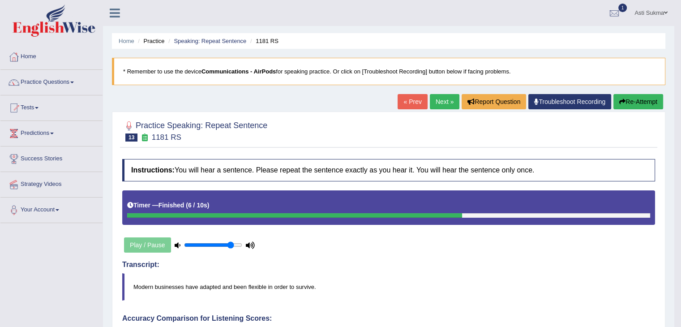
click at [681, 142] on html "Toggle navigation Home Practice Questions Speaking Practice Read Aloud Repeat S…" at bounding box center [340, 163] width 681 height 327
click at [440, 99] on link "Next »" at bounding box center [445, 101] width 30 height 15
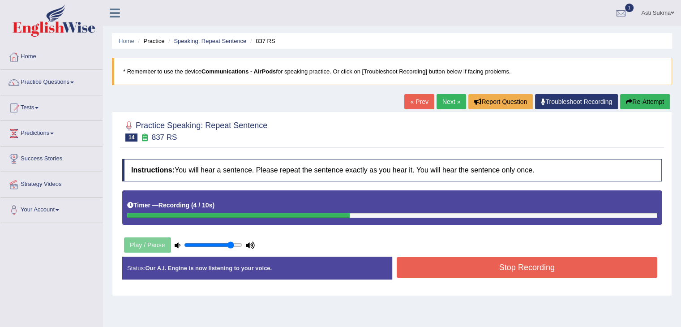
click at [531, 275] on button "Stop Recording" at bounding box center [527, 267] width 261 height 21
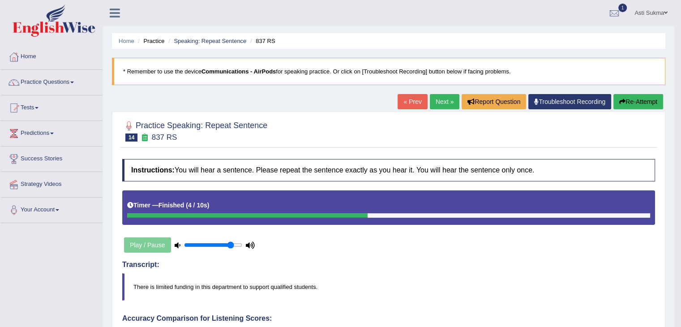
click at [435, 104] on link "Next »" at bounding box center [445, 101] width 30 height 15
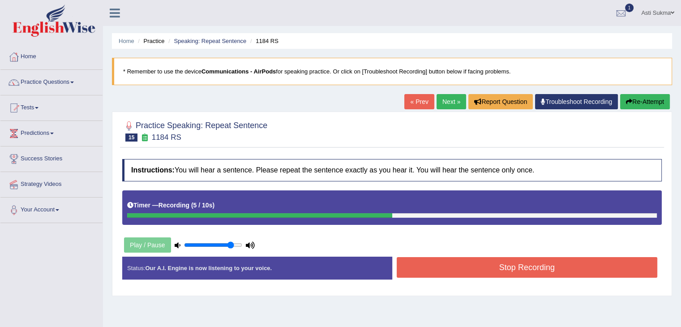
click at [506, 272] on button "Stop Recording" at bounding box center [527, 267] width 261 height 21
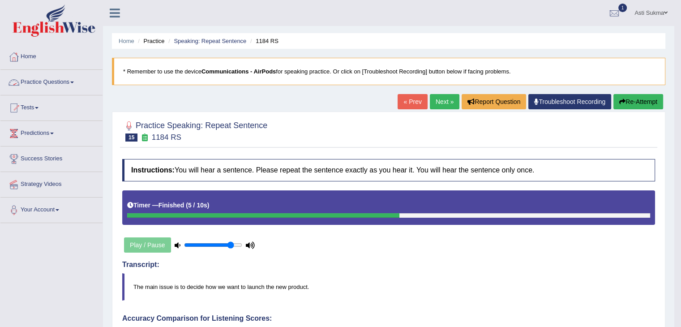
click at [30, 85] on link "Practice Questions" at bounding box center [51, 81] width 102 height 22
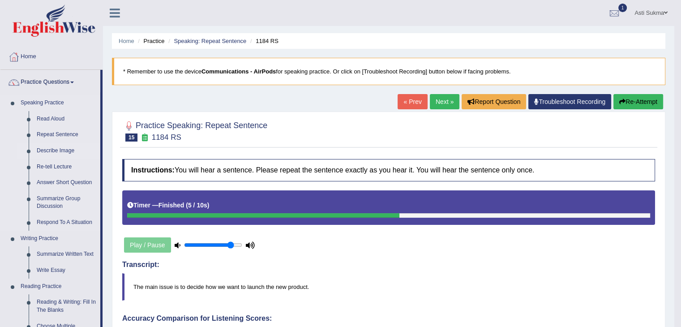
click at [56, 149] on link "Describe Image" at bounding box center [67, 151] width 68 height 16
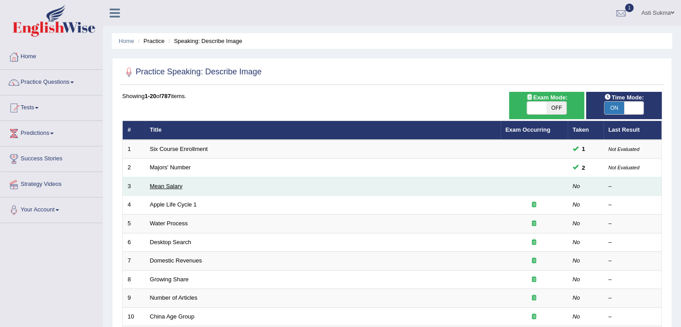
click at [173, 184] on link "Mean Salary" at bounding box center [166, 186] width 33 height 7
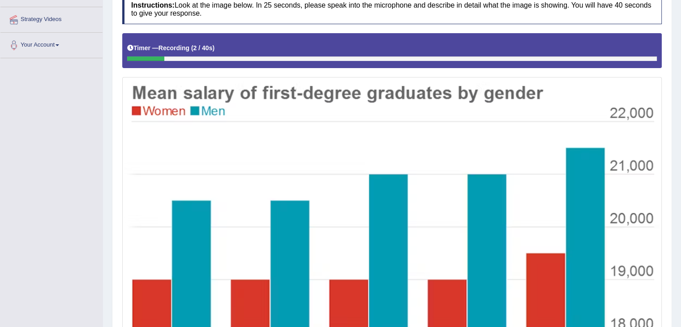
scroll to position [8, 0]
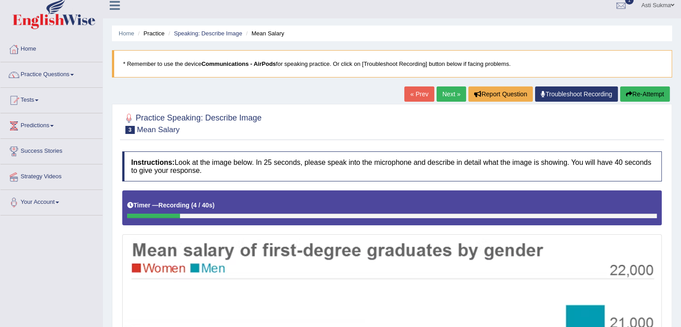
click at [647, 94] on button "Re-Attempt" at bounding box center [645, 93] width 50 height 15
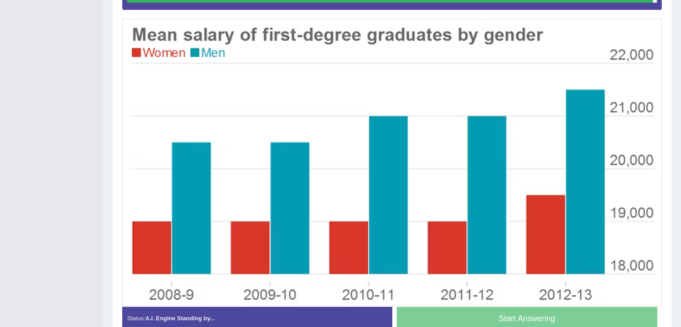
scroll to position [223, 0]
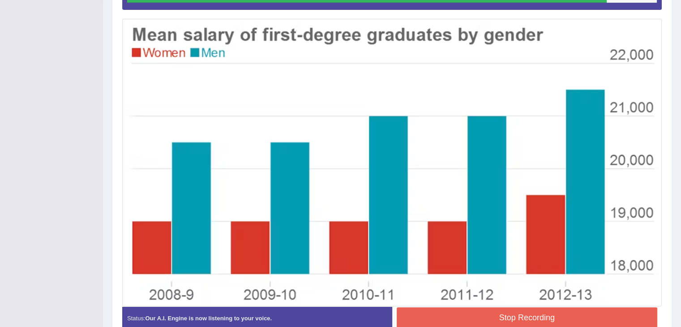
click at [568, 310] on button "Stop Recording" at bounding box center [527, 317] width 261 height 21
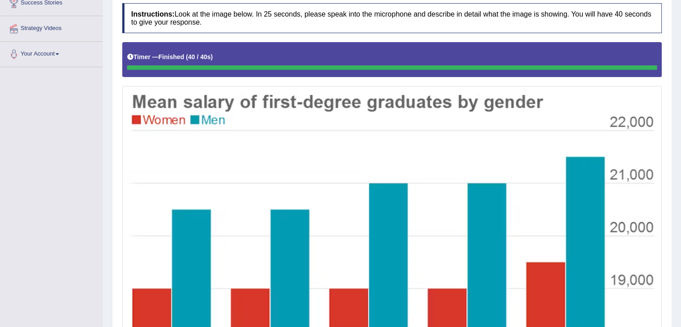
scroll to position [145, 0]
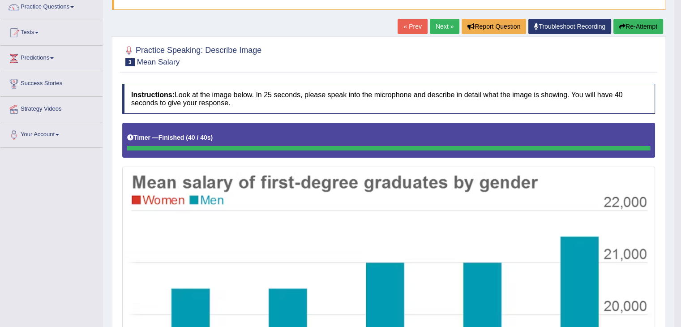
scroll to position [82, 0]
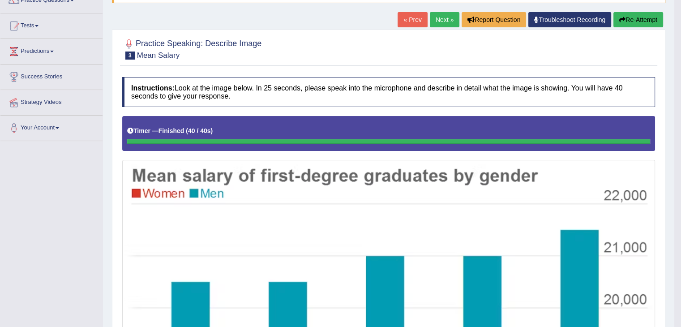
click at [439, 18] on link "Next »" at bounding box center [445, 19] width 30 height 15
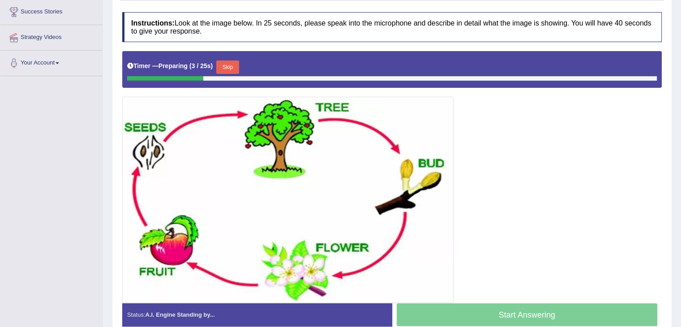
scroll to position [145, 0]
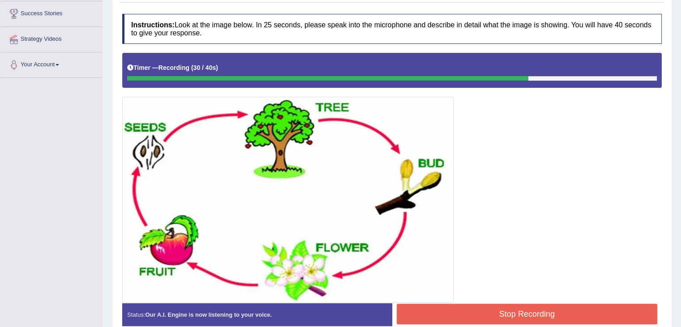
click at [591, 312] on button "Stop Recording" at bounding box center [527, 314] width 261 height 21
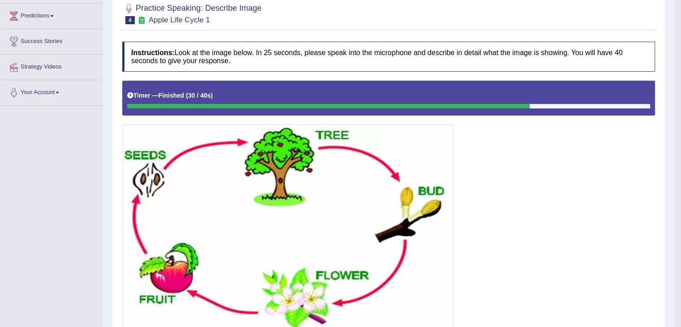
scroll to position [78, 0]
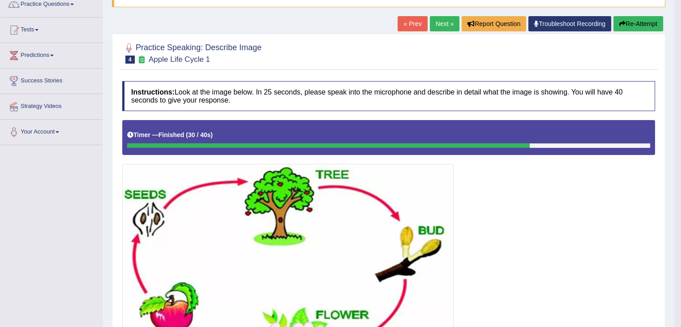
click at [450, 19] on link "Next »" at bounding box center [445, 23] width 30 height 15
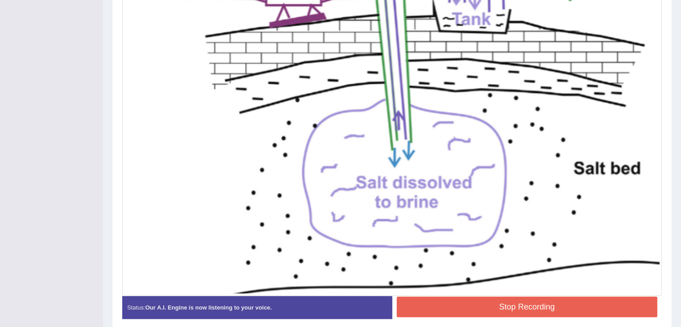
scroll to position [314, 0]
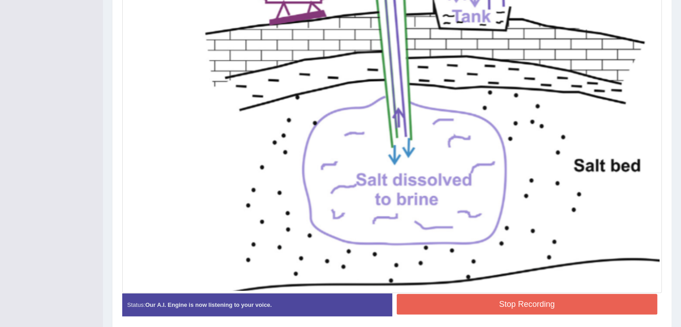
click at [566, 300] on button "Stop Recording" at bounding box center [527, 304] width 261 height 21
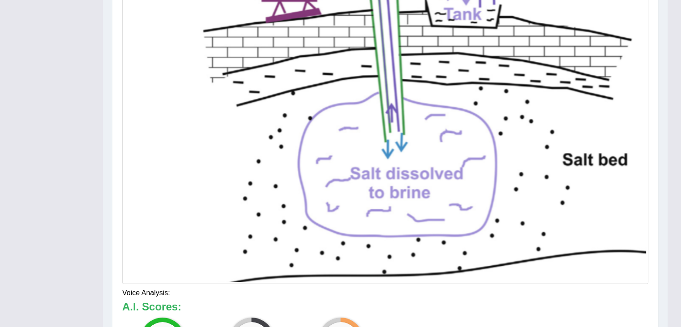
scroll to position [318, 0]
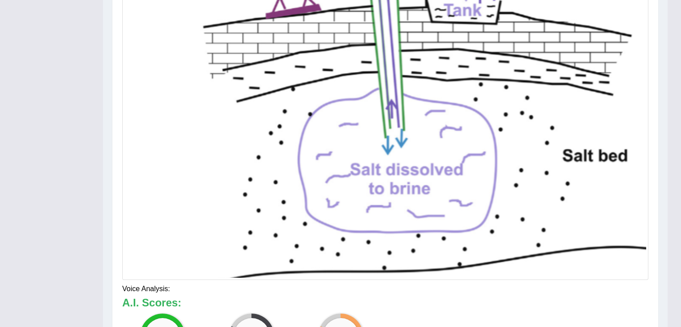
drag, startPoint x: 687, startPoint y: 248, endPoint x: 664, endPoint y: 348, distance: 101.9
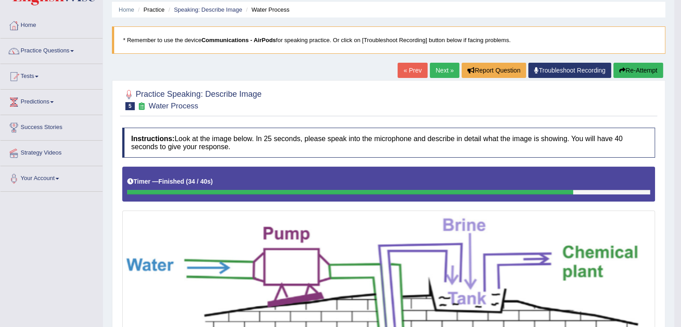
scroll to position [0, 0]
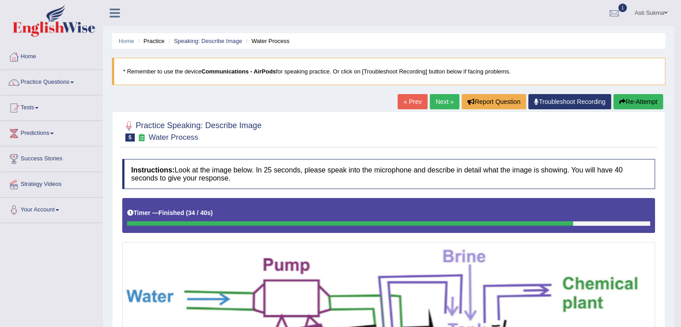
click at [437, 101] on link "Next »" at bounding box center [445, 101] width 30 height 15
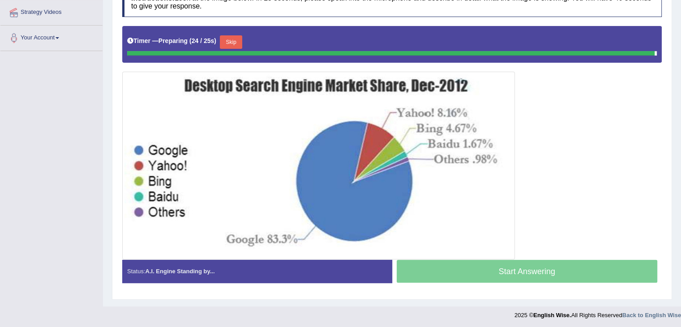
scroll to position [170, 0]
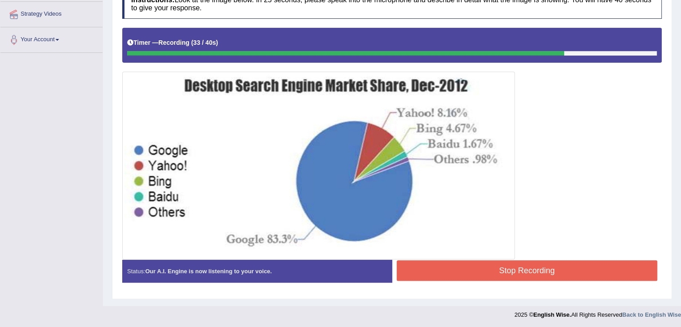
click at [545, 264] on button "Stop Recording" at bounding box center [527, 270] width 261 height 21
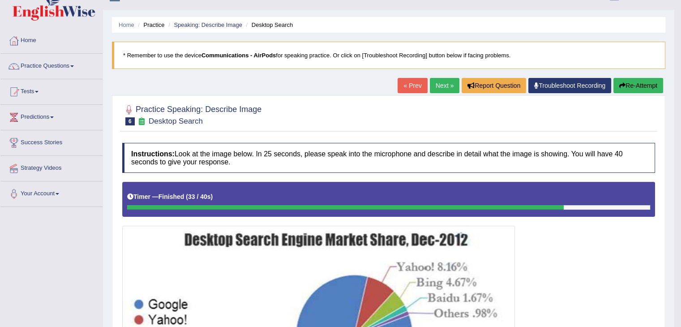
scroll to position [0, 0]
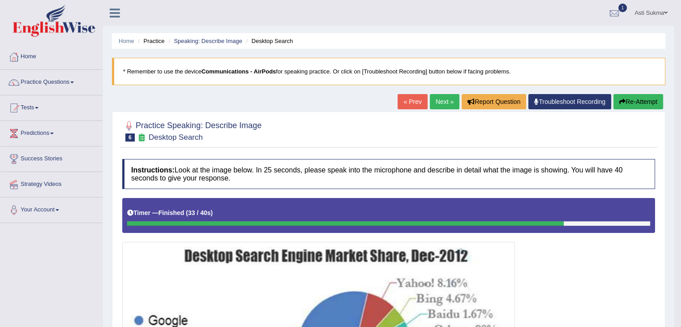
click at [636, 99] on button "Re-Attempt" at bounding box center [639, 101] width 50 height 15
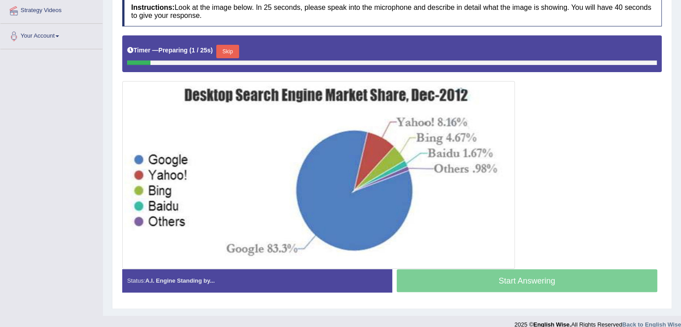
scroll to position [183, 0]
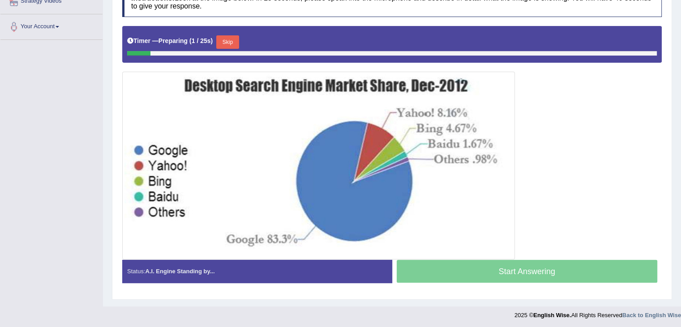
drag, startPoint x: 0, startPoint y: 0, endPoint x: 688, endPoint y: 230, distance: 725.0
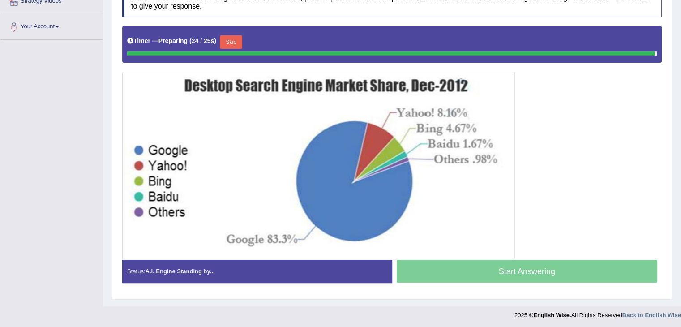
scroll to position [175, 0]
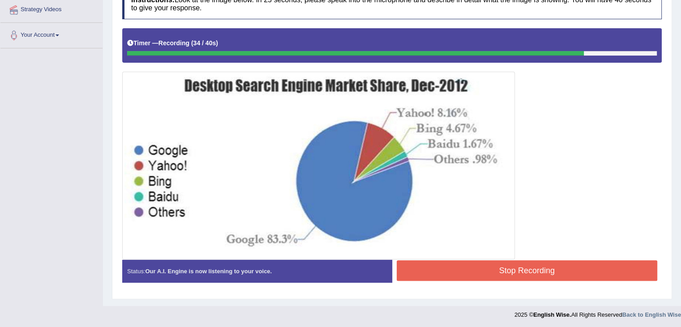
click at [592, 270] on button "Stop Recording" at bounding box center [527, 270] width 261 height 21
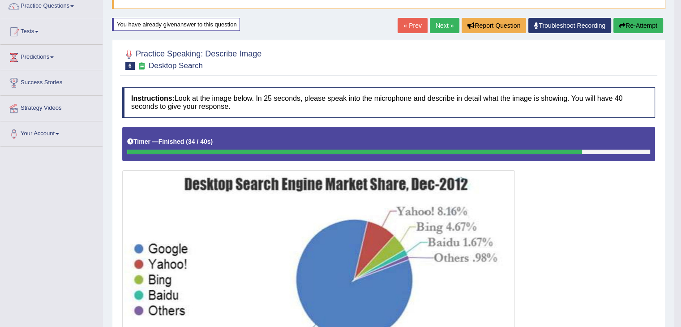
scroll to position [0, 0]
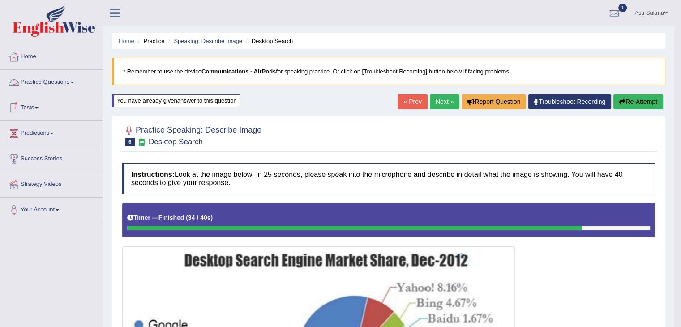
click at [47, 82] on link "Practice Questions" at bounding box center [51, 81] width 102 height 22
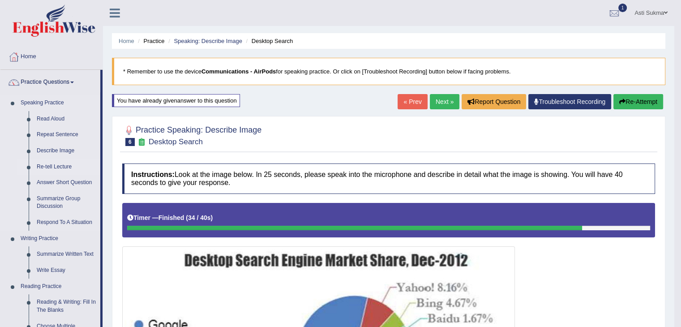
click at [64, 168] on link "Re-tell Lecture" at bounding box center [67, 167] width 68 height 16
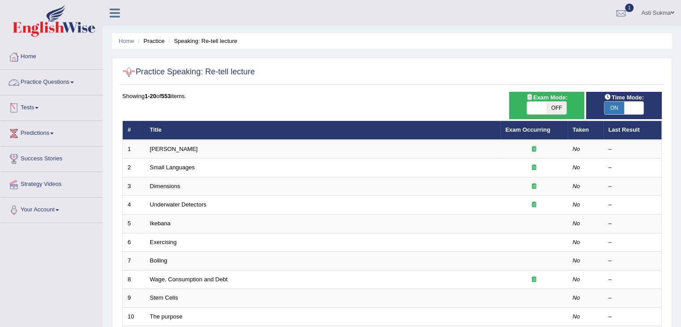
click at [71, 86] on link "Practice Questions" at bounding box center [51, 81] width 102 height 22
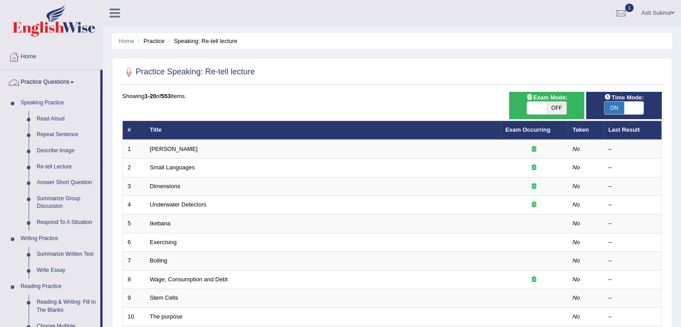
click at [71, 79] on link "Practice Questions" at bounding box center [50, 81] width 100 height 22
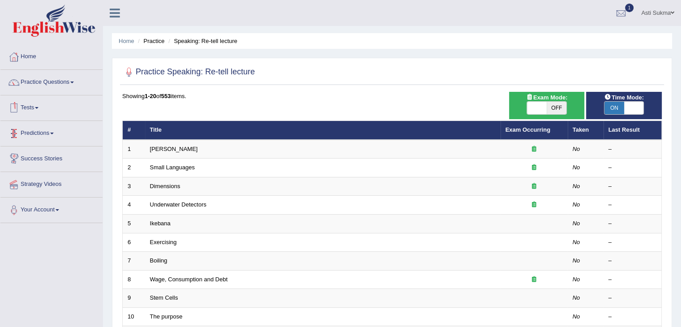
click at [36, 106] on link "Tests" at bounding box center [51, 106] width 102 height 22
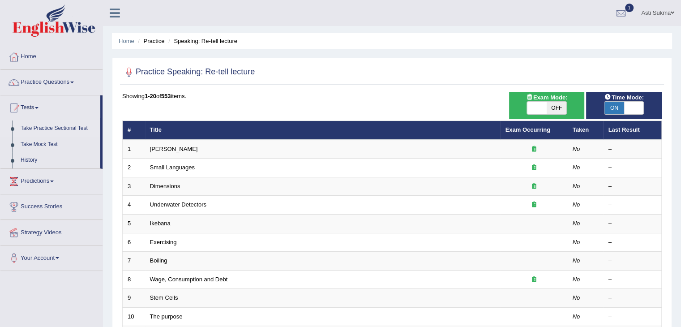
click at [63, 128] on link "Take Practice Sectional Test" at bounding box center [59, 128] width 84 height 16
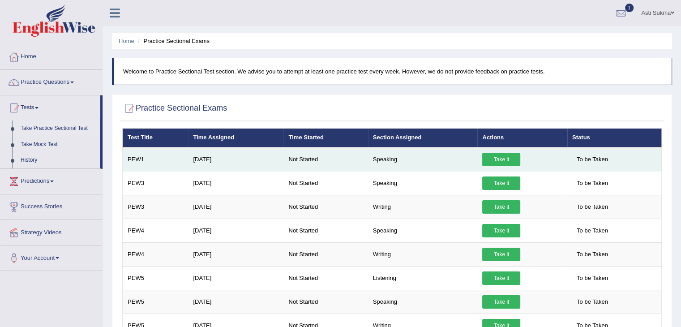
click at [508, 159] on link "Take it" at bounding box center [501, 159] width 38 height 13
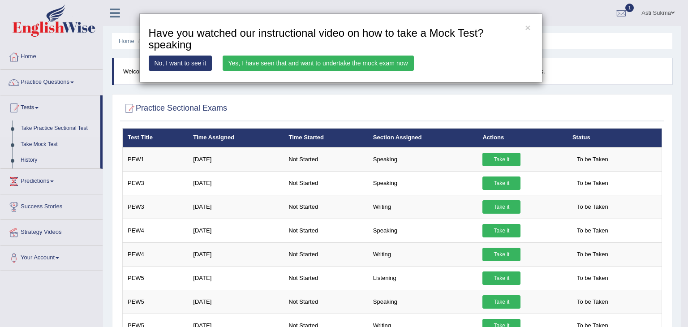
click at [364, 66] on link "Yes, I have seen that and want to undertake the mock exam now" at bounding box center [318, 63] width 191 height 15
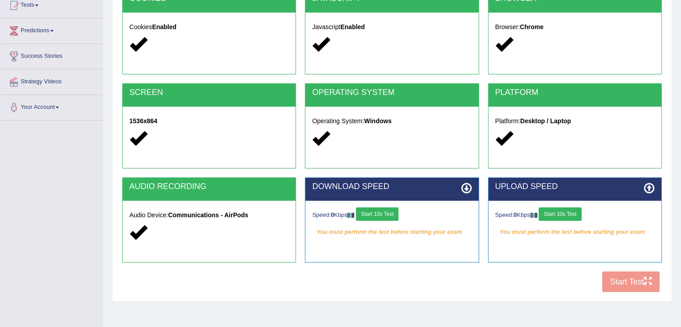
scroll to position [143, 0]
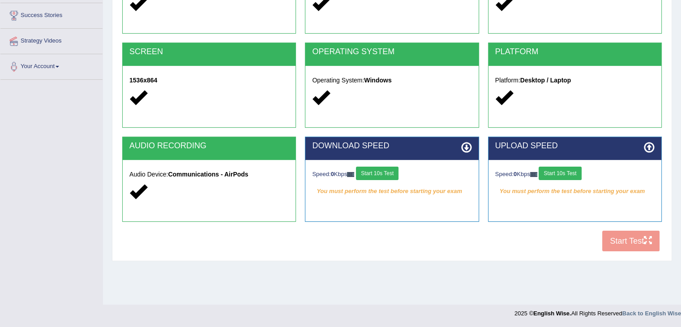
click at [392, 170] on button "Start 10s Test" at bounding box center [377, 173] width 43 height 13
click at [573, 169] on button "Start 10s Test" at bounding box center [560, 173] width 43 height 13
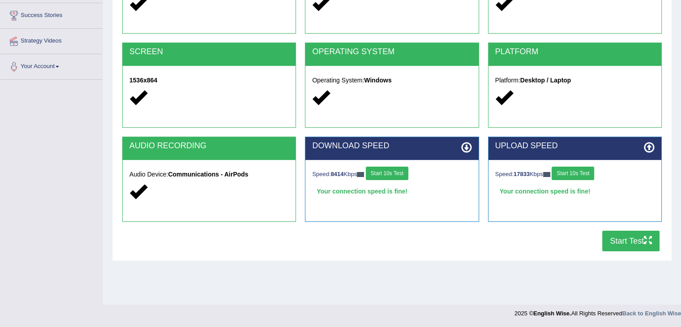
click at [624, 241] on button "Start Test" at bounding box center [630, 241] width 57 height 21
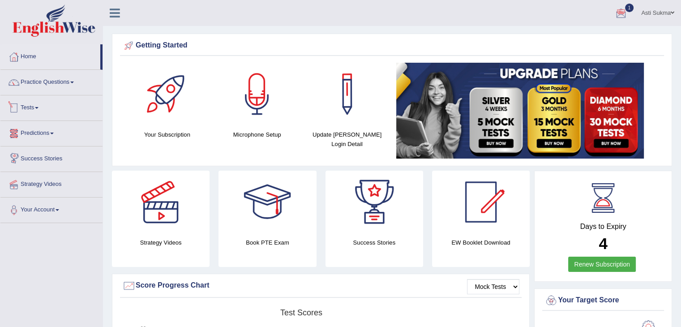
click at [35, 111] on link "Tests" at bounding box center [51, 106] width 102 height 22
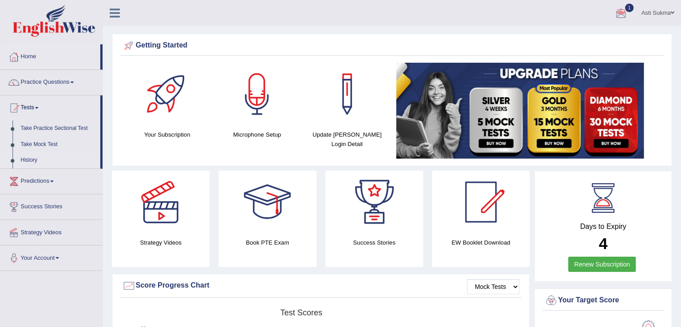
click at [30, 164] on link "History" at bounding box center [59, 160] width 84 height 16
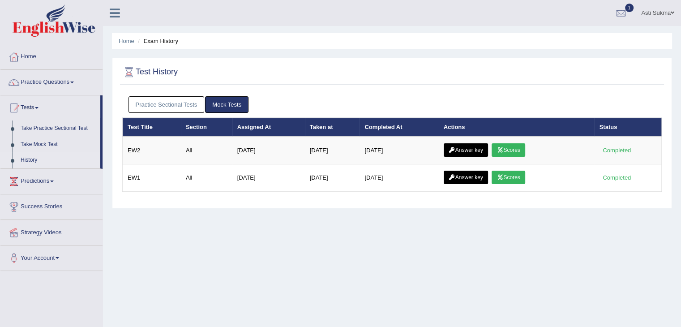
click at [189, 106] on link "Practice Sectional Tests" at bounding box center [167, 104] width 76 height 17
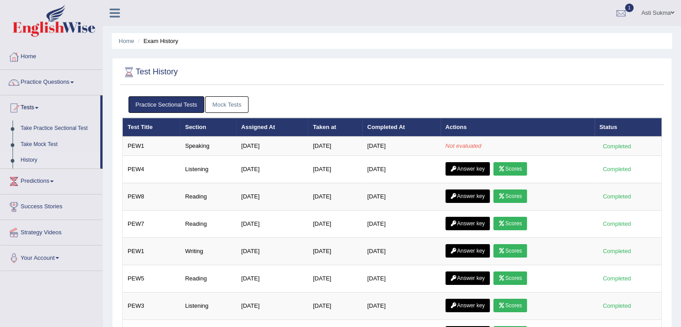
click at [551, 89] on div "Test History Practice Sectional Tests Mock Tests Test Title Section Assigned At…" at bounding box center [392, 252] width 560 height 388
click at [625, 5] on span "1" at bounding box center [629, 8] width 9 height 9
click at [572, 34] on link "PEW4 Sep 23, 2025 Exam evaluated" at bounding box center [568, 40] width 124 height 19
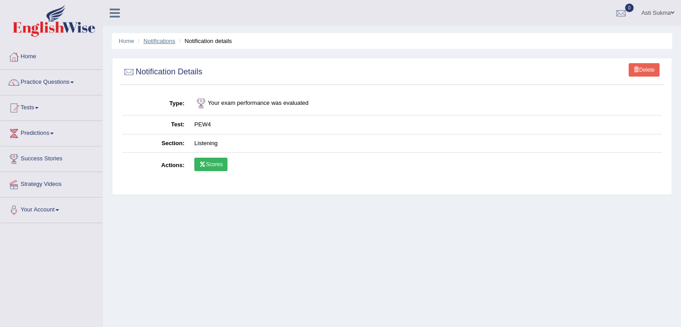
click at [168, 42] on link "Notifications" at bounding box center [160, 41] width 32 height 7
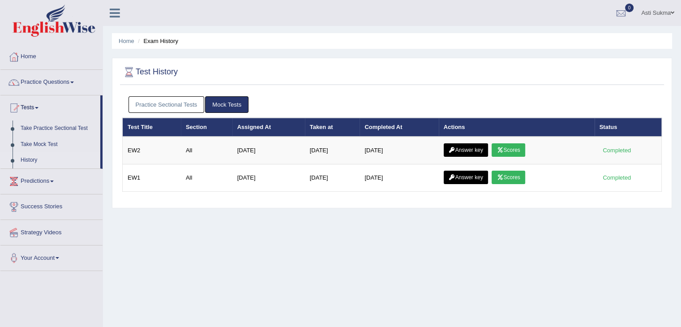
click at [165, 104] on link "Practice Sectional Tests" at bounding box center [167, 104] width 76 height 17
click at [161, 112] on link "Practice Sectional Tests" at bounding box center [167, 104] width 76 height 17
click at [185, 106] on link "Practice Sectional Tests" at bounding box center [167, 104] width 76 height 17
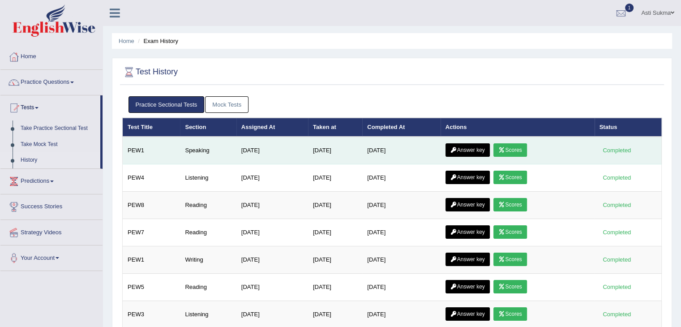
click at [523, 153] on link "Scores" at bounding box center [510, 149] width 33 height 13
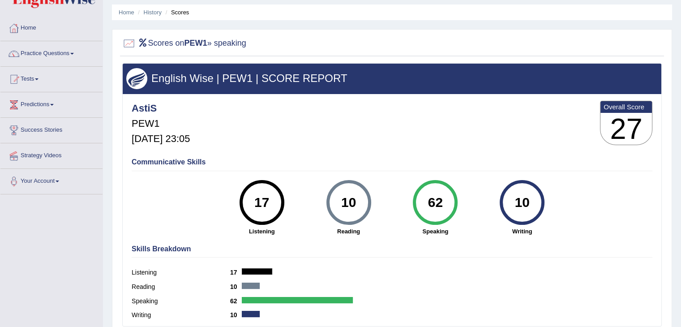
scroll to position [28, 0]
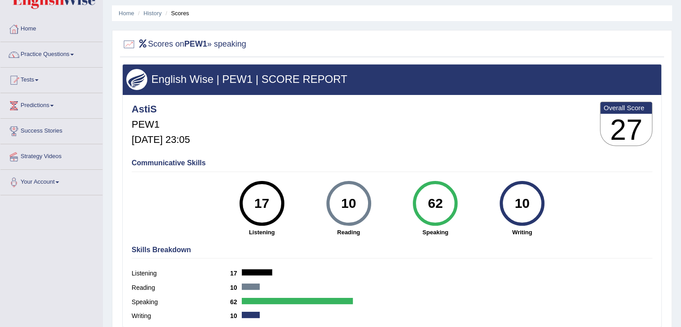
click at [421, 151] on div "AstiS PEW1 [DATE] 23:05 Overall Score 27" at bounding box center [391, 125] width 525 height 53
click at [158, 13] on link "History" at bounding box center [153, 13] width 18 height 7
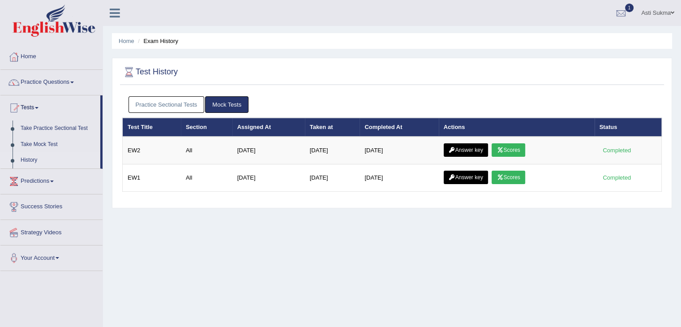
click at [184, 104] on link "Practice Sectional Tests" at bounding box center [167, 104] width 76 height 17
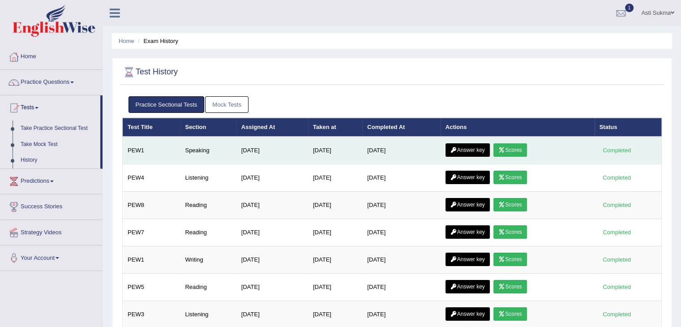
click at [467, 151] on link "Answer key" at bounding box center [468, 149] width 44 height 13
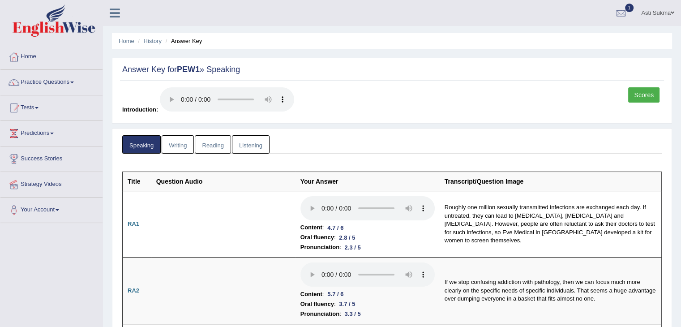
click at [627, 15] on link "1" at bounding box center [621, 11] width 27 height 23
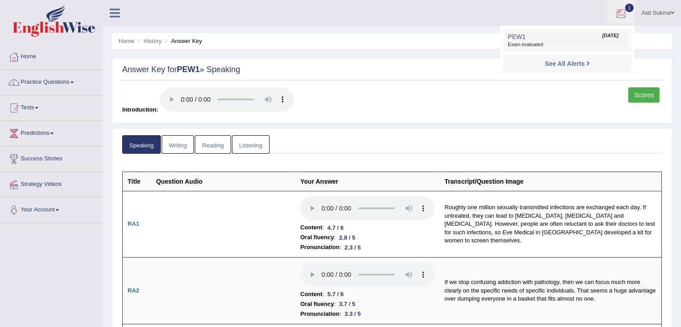
click at [557, 31] on link "PEW1 Sep 26, 2025 Exam evaluated" at bounding box center [568, 40] width 124 height 19
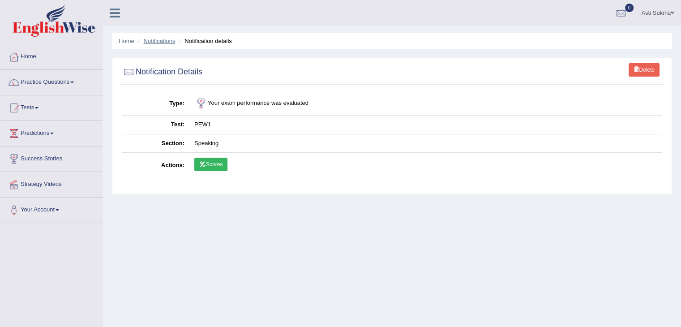
click at [168, 41] on link "Notifications" at bounding box center [160, 41] width 32 height 7
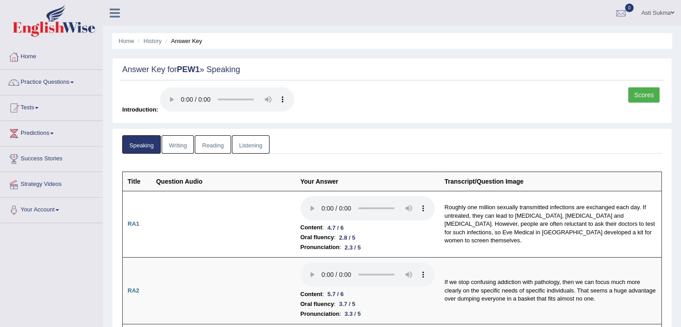
click at [179, 146] on link "Writing" at bounding box center [178, 144] width 32 height 18
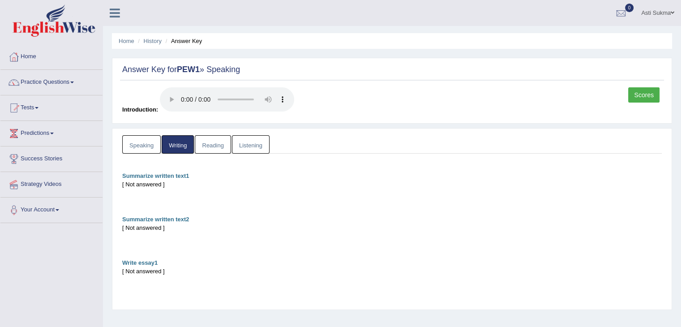
click at [40, 277] on div "Toggle navigation Home Practice Questions Speaking Practice Read Aloud Repeat S…" at bounding box center [340, 233] width 681 height 466
click at [32, 60] on link "Home" at bounding box center [51, 55] width 102 height 22
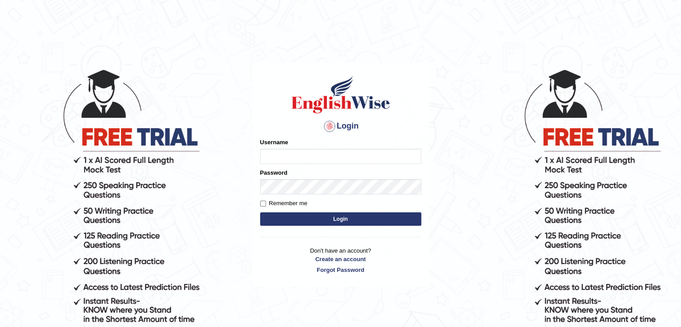
type input "AstiS"
click at [318, 219] on button "Login" at bounding box center [340, 218] width 161 height 13
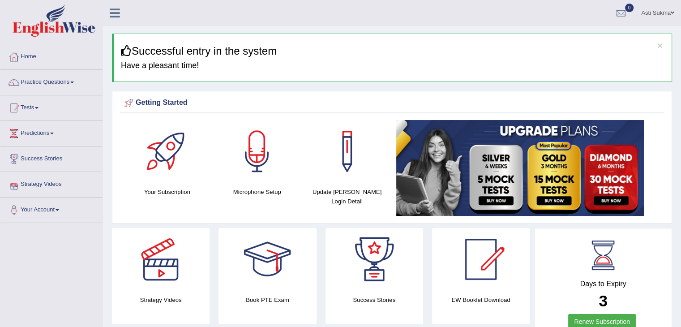
click at [50, 134] on link "Predictions" at bounding box center [51, 132] width 102 height 22
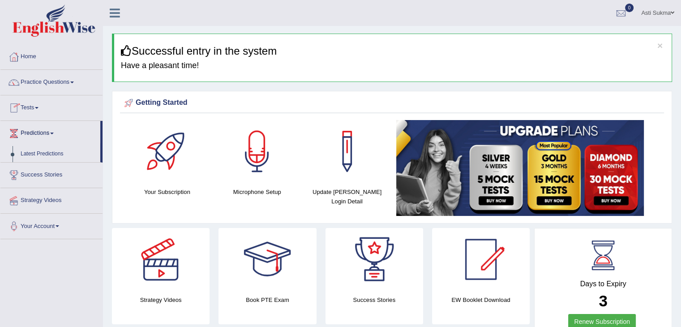
click at [38, 107] on span at bounding box center [37, 108] width 4 height 2
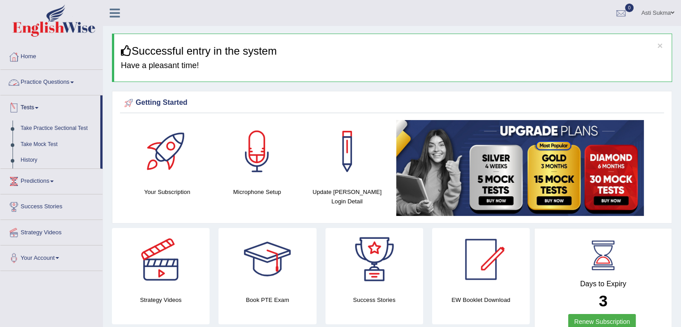
click at [65, 81] on link "Practice Questions" at bounding box center [51, 81] width 102 height 22
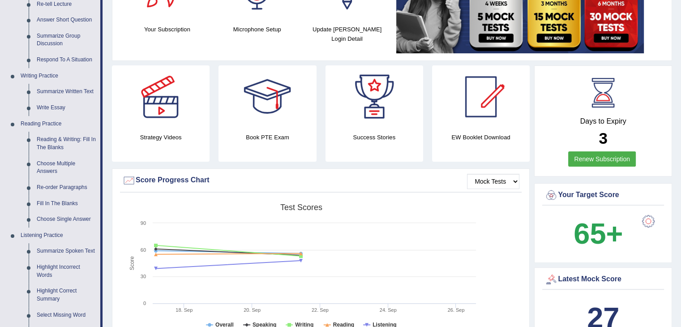
scroll to position [333, 0]
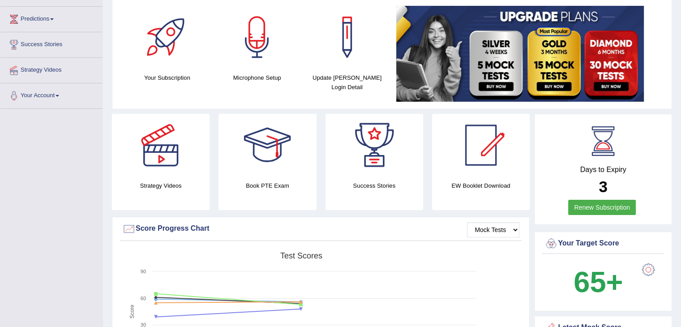
scroll to position [0, 0]
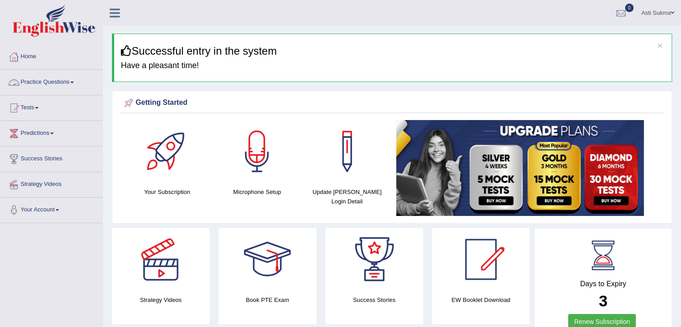
click at [63, 81] on link "Practice Questions" at bounding box center [51, 81] width 102 height 22
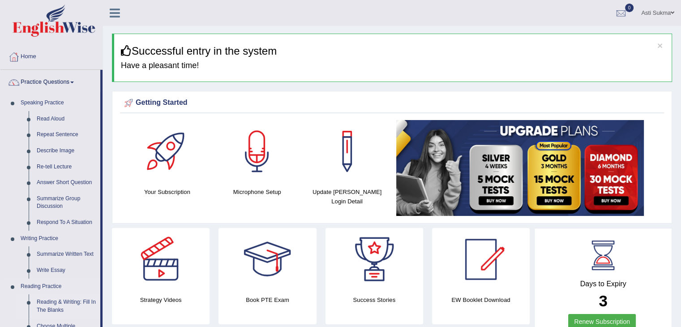
click at [39, 308] on link "Reading & Writing: Fill In The Blanks" at bounding box center [67, 306] width 68 height 24
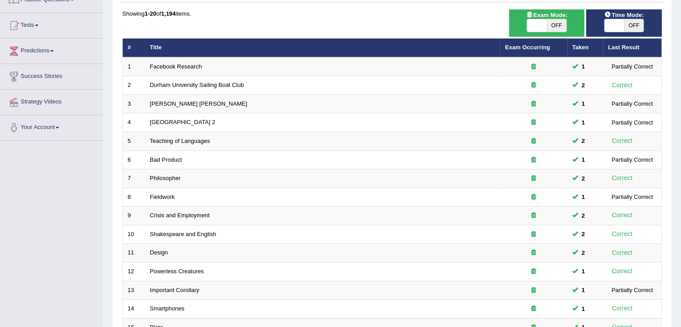
scroll to position [86, 0]
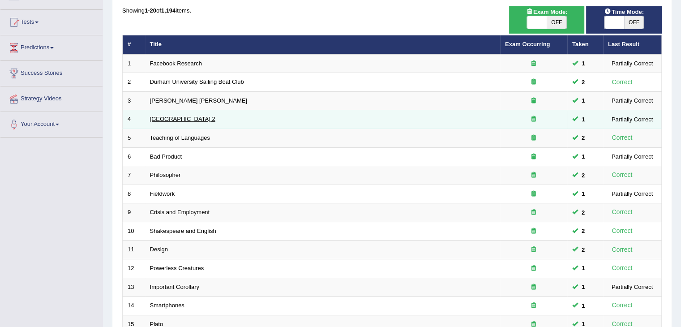
click at [183, 117] on link "[GEOGRAPHIC_DATA] 2" at bounding box center [182, 119] width 65 height 7
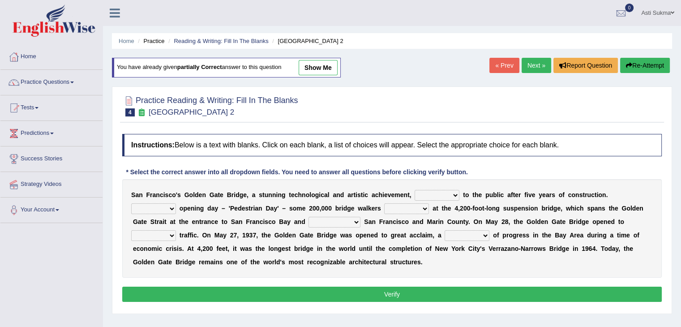
click at [331, 68] on link "show me" at bounding box center [318, 67] width 39 height 15
select select "opens"
select select "During"
select select "looked"
select select "connects"
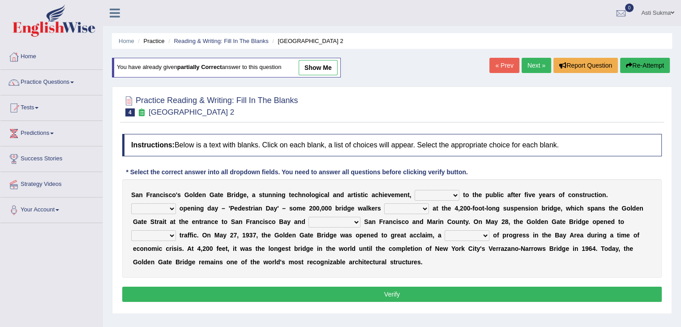
select select "vehicular"
select select "technique"
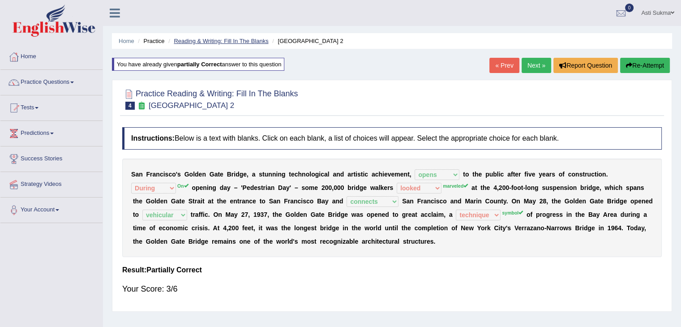
click at [250, 40] on link "Reading & Writing: Fill In The Blanks" at bounding box center [221, 41] width 95 height 7
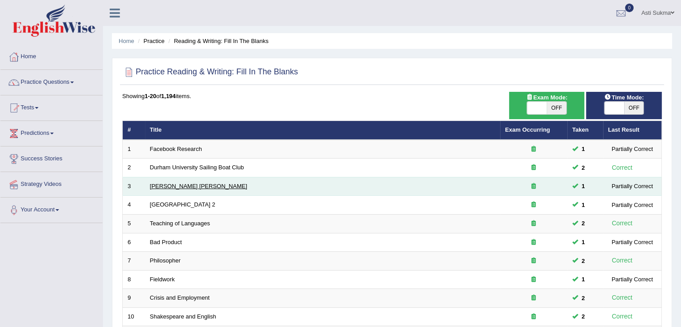
click at [168, 186] on link "[PERSON_NAME] [PERSON_NAME]" at bounding box center [198, 186] width 97 height 7
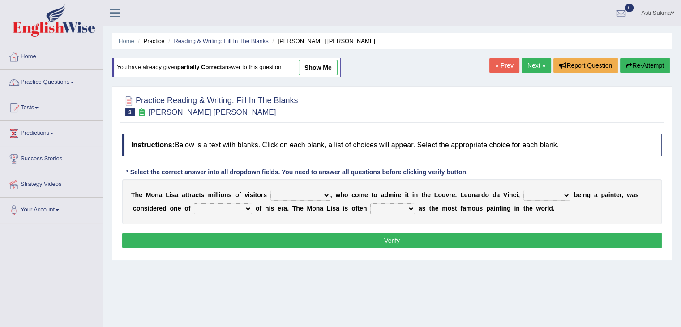
click at [330, 61] on link "show me" at bounding box center [318, 67] width 39 height 15
select select "around the year"
select select "as long as"
select select "the best artists"
select select "described"
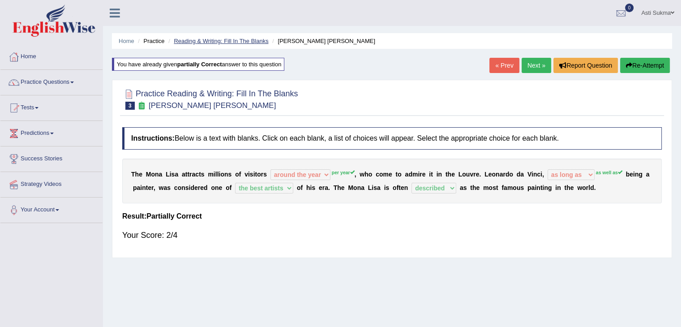
click at [238, 40] on link "Reading & Writing: Fill In The Blanks" at bounding box center [221, 41] width 95 height 7
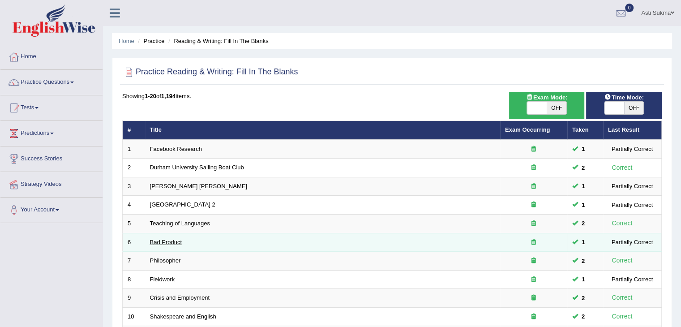
click at [177, 239] on link "Bad Product" at bounding box center [166, 242] width 32 height 7
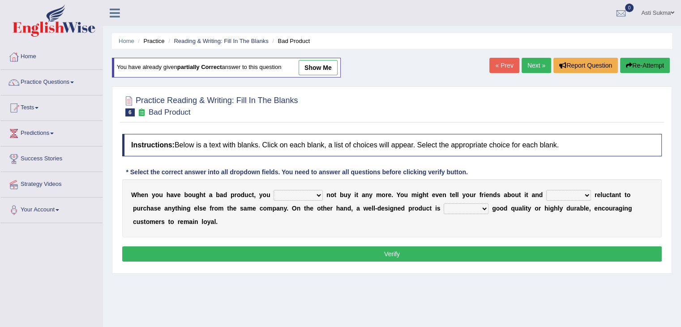
click at [319, 63] on link "show me" at bounding box center [318, 67] width 39 height 15
select select "would"
select select "being"
select select "either"
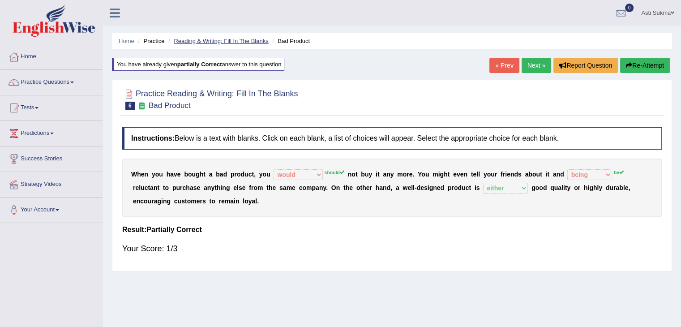
click at [255, 41] on link "Reading & Writing: Fill In The Blanks" at bounding box center [221, 41] width 95 height 7
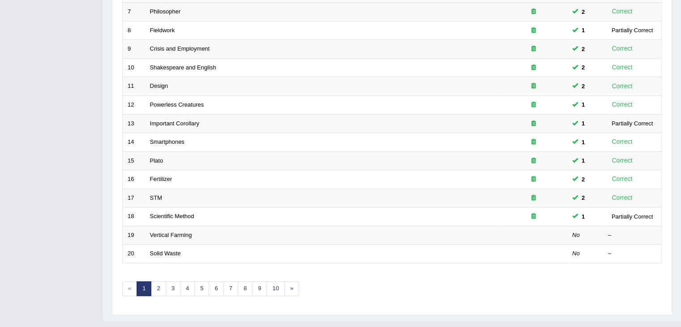
scroll to position [257, 0]
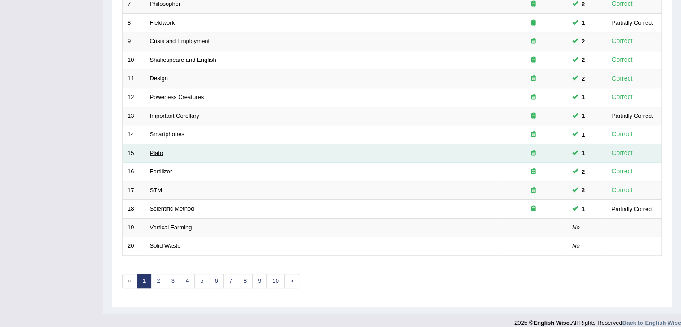
click at [160, 150] on link "Plato" at bounding box center [156, 153] width 13 height 7
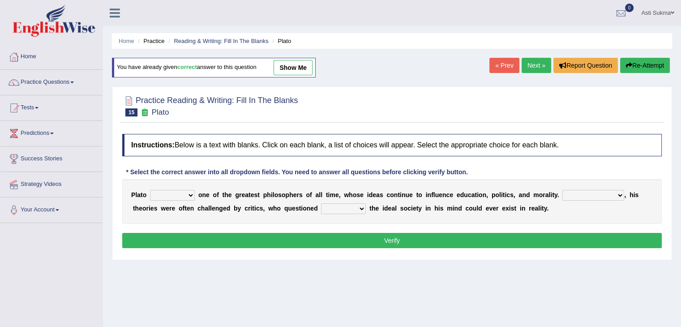
click at [288, 74] on link "show me" at bounding box center [293, 67] width 39 height 15
select select "remains"
select select "However"
select select "whether"
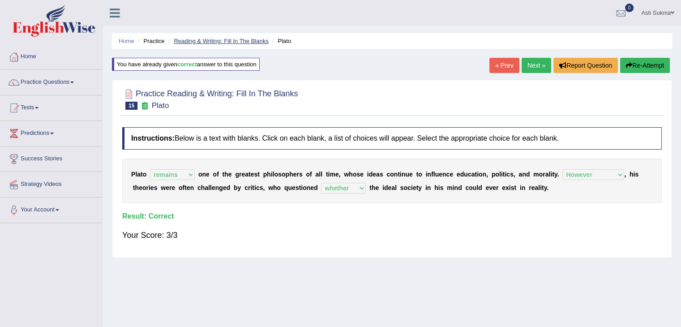
click at [211, 41] on link "Reading & Writing: Fill In The Blanks" at bounding box center [221, 41] width 95 height 7
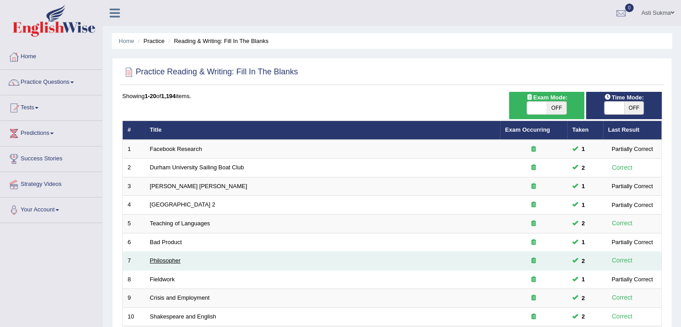
click at [173, 261] on link "Philosopher" at bounding box center [165, 260] width 31 height 7
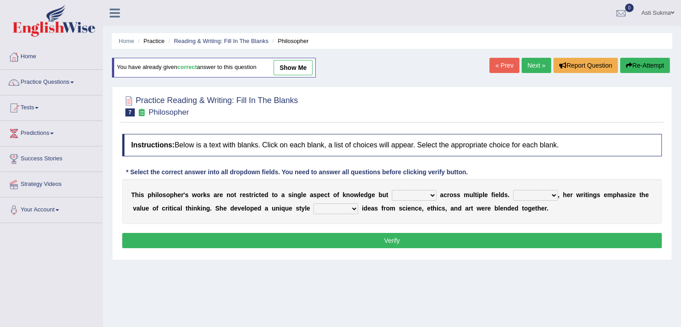
click at [288, 74] on link "show me" at bounding box center [293, 67] width 39 height 15
select select "extend"
select select "Moreover"
select select "in which"
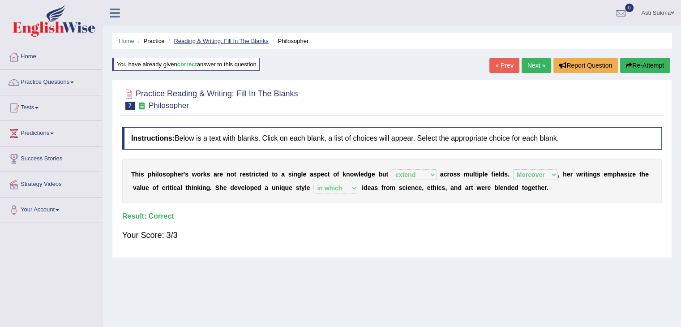
click at [246, 43] on link "Reading & Writing: Fill In The Blanks" at bounding box center [221, 41] width 95 height 7
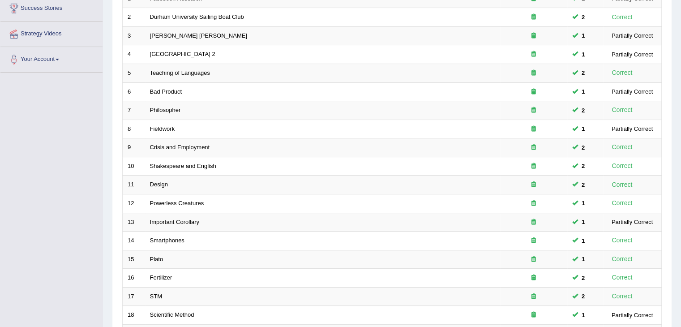
scroll to position [152, 0]
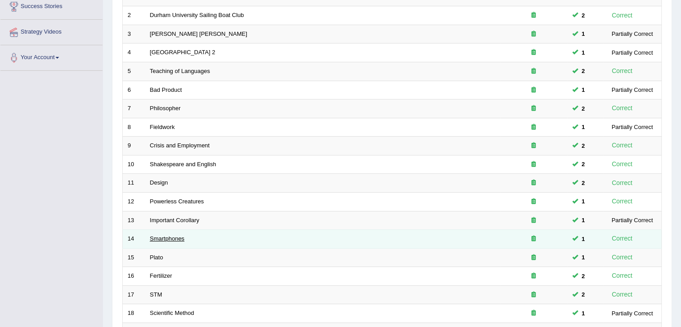
click at [174, 236] on link "Smartphones" at bounding box center [167, 238] width 34 height 7
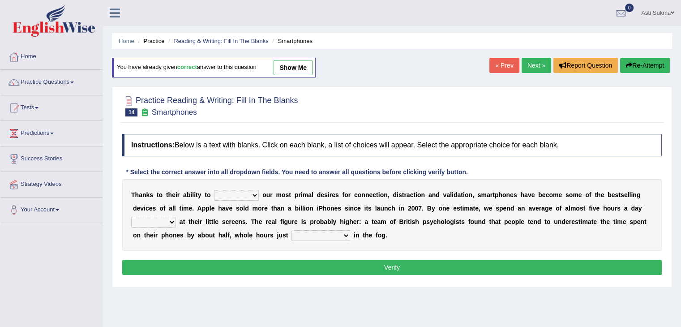
click at [305, 61] on link "show me" at bounding box center [293, 67] width 39 height 15
select select "hijack"
select select "staring"
select select "evaporating"
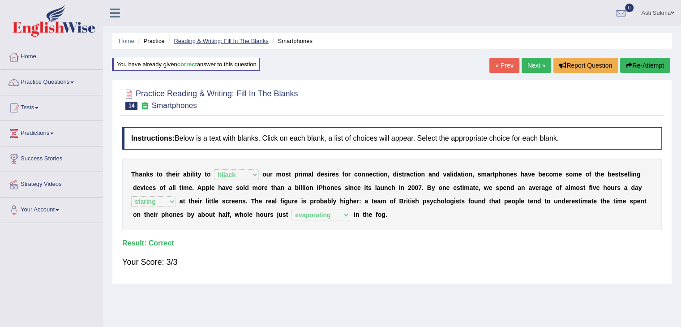
click at [236, 40] on link "Reading & Writing: Fill In The Blanks" at bounding box center [221, 41] width 95 height 7
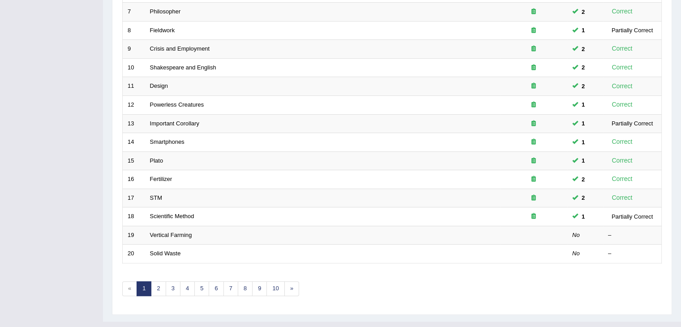
scroll to position [263, 0]
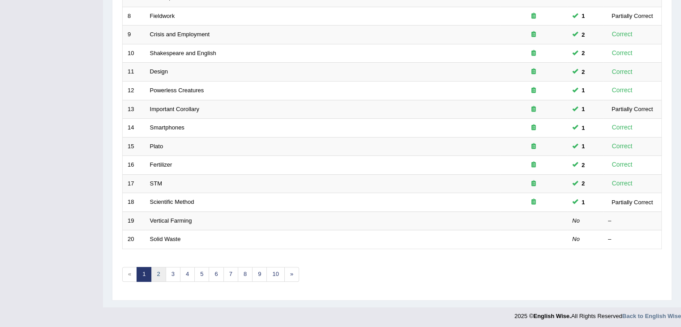
click at [160, 277] on link "2" at bounding box center [158, 274] width 15 height 15
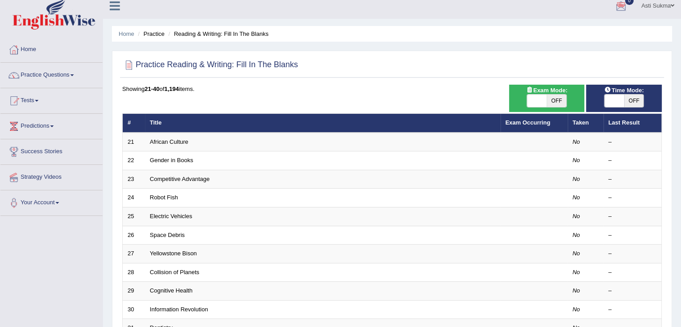
scroll to position [8, 0]
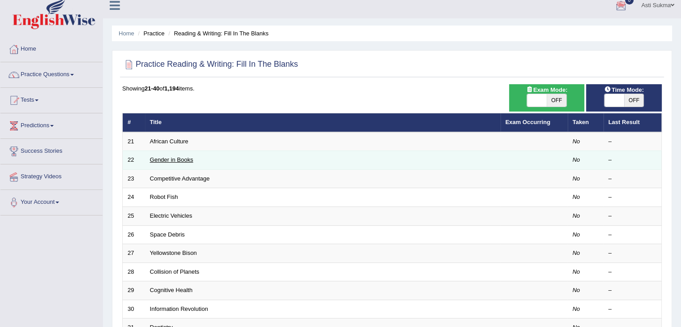
click at [188, 157] on link "Gender in Books" at bounding box center [171, 159] width 43 height 7
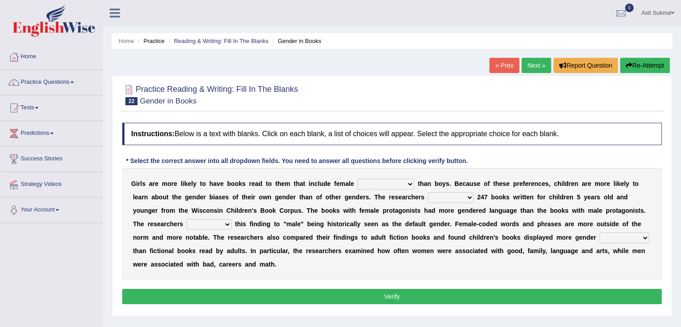
click at [125, 173] on div "G i r l s a r e m o r e l i k e l y t o h a v e b o o k s r e a d t o t h e m t…" at bounding box center [392, 224] width 540 height 112
click at [369, 186] on select "protagonists cosmogonists agonists expressionists" at bounding box center [385, 184] width 57 height 11
select select "expressionists"
click at [357, 179] on select "protagonists cosmogonists agonists expressionists" at bounding box center [385, 184] width 57 height 11
click at [449, 198] on select "hydrolyzed paralyzed catalyzed analyzed" at bounding box center [451, 197] width 46 height 11
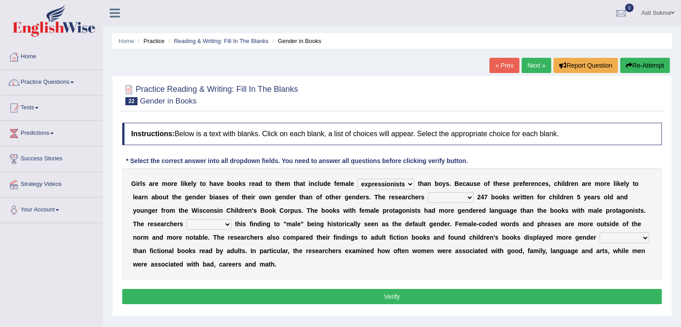
select select "analyzed"
click at [428, 192] on select "hydrolyzed paralyzed catalyzed analyzed" at bounding box center [451, 197] width 46 height 11
click at [398, 181] on select "protagonists cosmogonists agonists expressionists" at bounding box center [385, 184] width 57 height 11
select select "protagonists"
click at [357, 179] on select "protagonists cosmogonists agonists expressionists" at bounding box center [385, 184] width 57 height 11
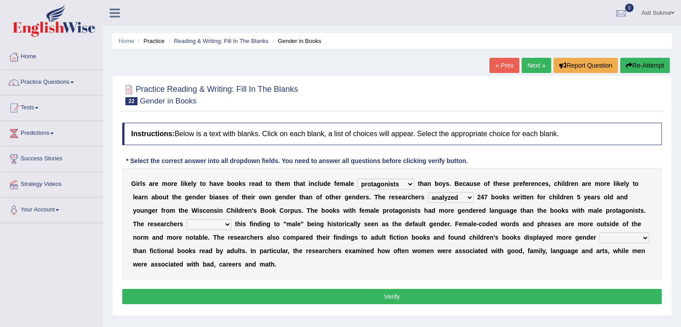
click at [443, 216] on div "G i r l s a r e m o r e l i k e l y t o h a v e b o o k s r e a d t o t h e m t…" at bounding box center [392, 224] width 540 height 112
click at [214, 225] on select "contribute tribute distribute attribute" at bounding box center [209, 224] width 45 height 11
select select "contribute"
click at [187, 219] on select "contribute tribute distribute attribute" at bounding box center [209, 224] width 45 height 11
drag, startPoint x: 616, startPoint y: 243, endPoint x: 629, endPoint y: 236, distance: 15.1
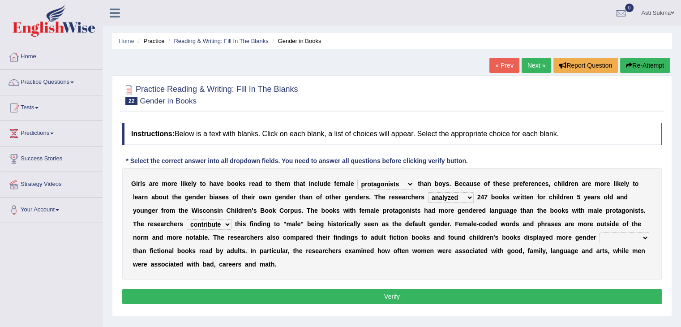
click at [629, 236] on div "G i r l s a r e m o r e l i k e l y t o h a v e b o o k s r e a d t o t h e m t…" at bounding box center [392, 224] width 540 height 112
click at [629, 236] on select "stereotypes teletypes prototypes electrotypes" at bounding box center [625, 237] width 50 height 11
select select "stereotypes"
click at [600, 232] on select "stereotypes teletypes prototypes electrotypes" at bounding box center [625, 237] width 50 height 11
click at [504, 269] on div "G i r l s a r e m o r e l i k e l y t o h a v e b o o k s r e a d t o t h e m t…" at bounding box center [392, 224] width 540 height 112
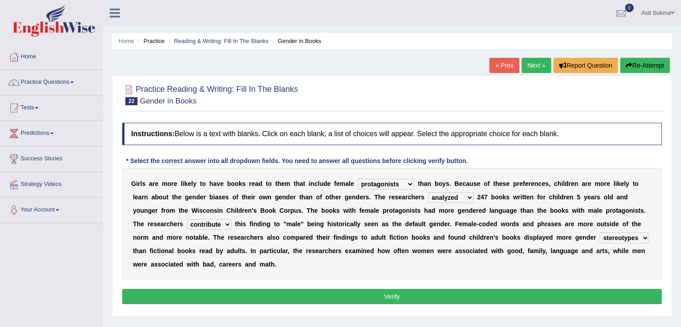
click at [426, 301] on button "Verify" at bounding box center [392, 296] width 540 height 15
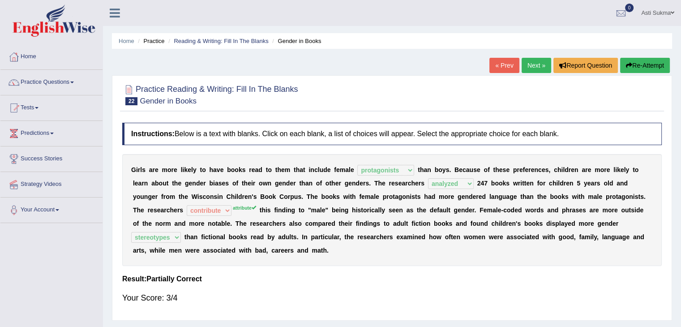
click at [514, 237] on b "s" at bounding box center [516, 236] width 4 height 7
click at [419, 234] on b "e" at bounding box center [420, 236] width 4 height 7
click at [531, 70] on link "Next »" at bounding box center [537, 65] width 30 height 15
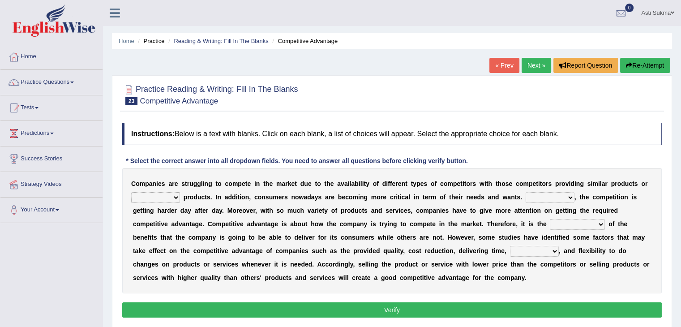
click at [166, 202] on div "C o m p a n i e s a r e s t r u g g l i n g t o c o m p e t e i n t h e m a r k…" at bounding box center [392, 230] width 540 height 125
click at [164, 198] on select "constitution restitution substitution institution" at bounding box center [155, 197] width 49 height 11
click at [323, 228] on div "C o m p a n i e s a r e s t r u g g l i n g t o c o m p e t e i n t h e m a r k…" at bounding box center [392, 230] width 540 height 125
click at [554, 196] on select "However Instead Additionally Therefore" at bounding box center [550, 197] width 49 height 11
click at [526, 192] on select "However Instead Additionally Therefore" at bounding box center [550, 197] width 49 height 11
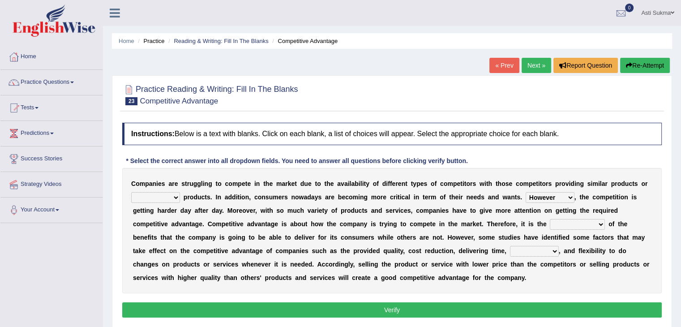
click at [549, 198] on select "However Instead Additionally Therefore" at bounding box center [550, 197] width 49 height 11
click at [498, 226] on div "C o m p a n i e s a r e s t r u g g l i n g t o c o m p e t e i n t h e m a r k…" at bounding box center [392, 230] width 540 height 125
click at [540, 199] on select "However Instead Additionally Therefore" at bounding box center [550, 197] width 49 height 11
click at [526, 192] on select "However Instead Additionally Therefore" at bounding box center [550, 197] width 49 height 11
click at [568, 200] on select "However Instead Additionally Therefore" at bounding box center [550, 197] width 49 height 11
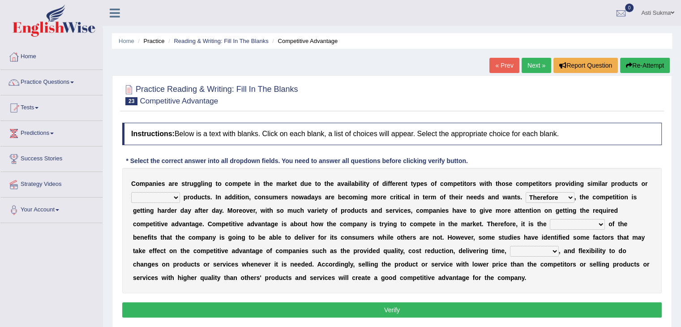
click at [568, 200] on select "However Instead Additionally Therefore" at bounding box center [550, 197] width 49 height 11
click at [593, 211] on b "r" at bounding box center [594, 210] width 2 height 7
click at [568, 198] on select "However Instead Additionally Therefore" at bounding box center [550, 197] width 49 height 11
select select "However"
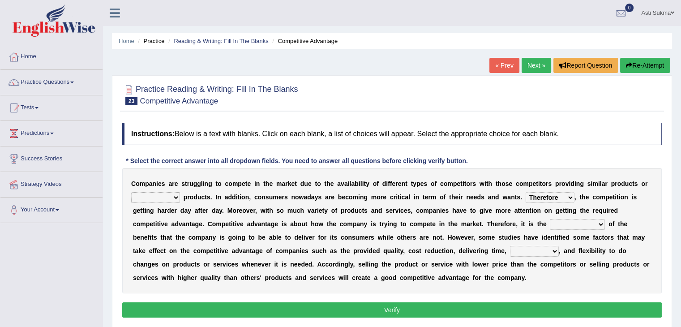
click at [526, 192] on select "However Instead Additionally Therefore" at bounding box center [550, 197] width 49 height 11
click at [566, 226] on select "dissemination ordination determination incarnation" at bounding box center [577, 224] width 55 height 11
select select "determination"
click at [550, 219] on select "dissemination ordination determination incarnation" at bounding box center [577, 224] width 55 height 11
click at [513, 250] on select "captivation aggregation deprivation innovation" at bounding box center [534, 251] width 49 height 11
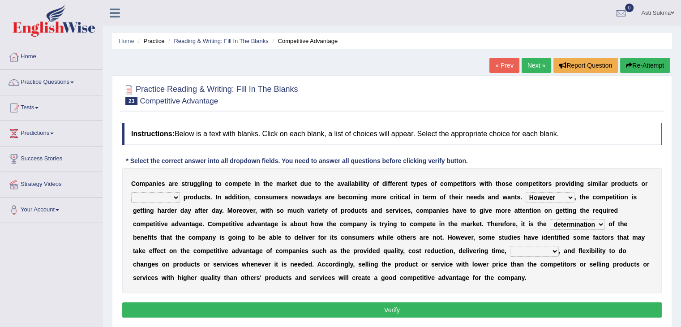
select select "innovation"
click at [510, 246] on select "captivation aggregation deprivation innovation" at bounding box center [534, 251] width 49 height 11
click at [160, 198] on select "constitution restitution substitution institution" at bounding box center [155, 197] width 49 height 11
click at [334, 205] on div "C o m p a n i e s a r e s t r u g g l i n g t o c o m p e t e i n t h e m a r k…" at bounding box center [392, 230] width 540 height 125
click at [564, 197] on select "However Instead Additionally Therefore" at bounding box center [550, 197] width 49 height 11
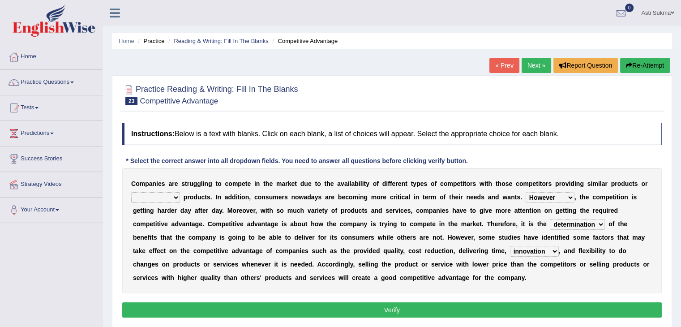
select select "Therefore"
click at [526, 192] on select "However Instead Additionally Therefore" at bounding box center [550, 197] width 49 height 11
click at [467, 248] on b "l" at bounding box center [467, 250] width 2 height 7
click at [171, 196] on select "constitution restitution substitution institution" at bounding box center [155, 197] width 49 height 11
select select "substitution"
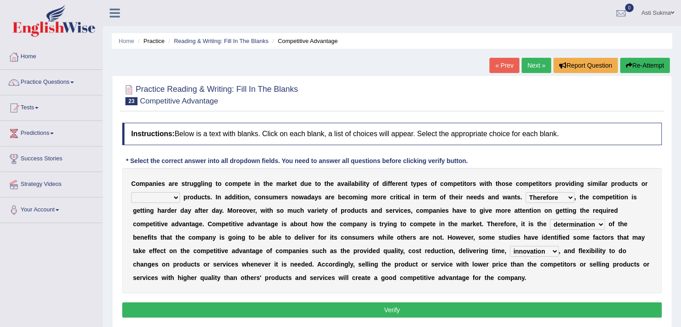
click at [131, 192] on select "constitution restitution substitution institution" at bounding box center [155, 197] width 49 height 11
click at [284, 255] on div "C o m p a n i e s a r e s t r u g g l i n g t o c o m p e t e i n t h e m a r k…" at bounding box center [392, 230] width 540 height 125
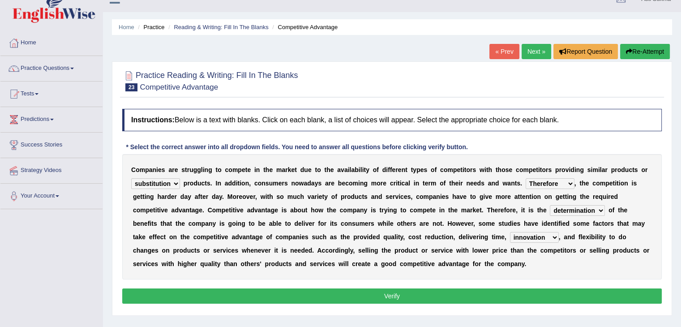
scroll to position [15, 0]
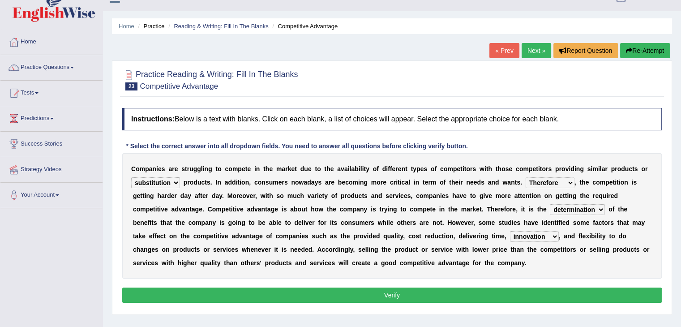
click at [417, 294] on button "Verify" at bounding box center [392, 295] width 540 height 15
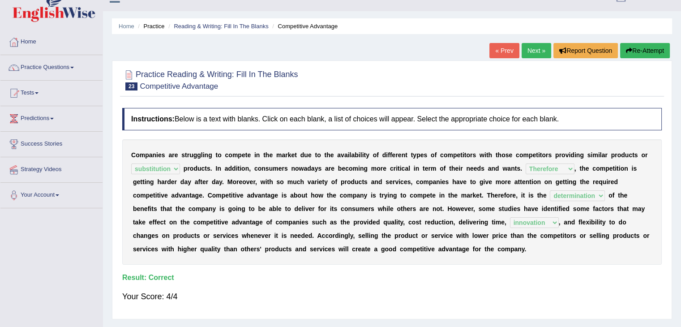
click at [435, 278] on h4 "Result:" at bounding box center [392, 278] width 540 height 8
click at [64, 72] on link "Practice Questions" at bounding box center [51, 66] width 102 height 22
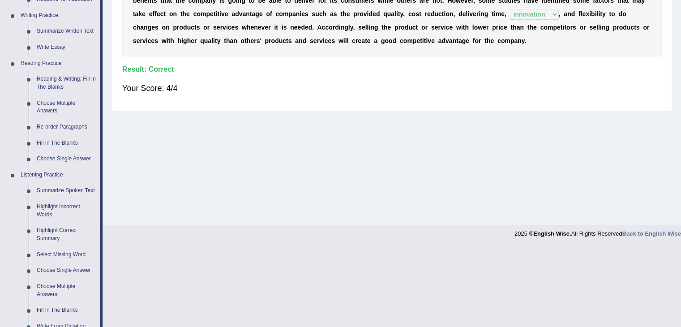
scroll to position [228, 0]
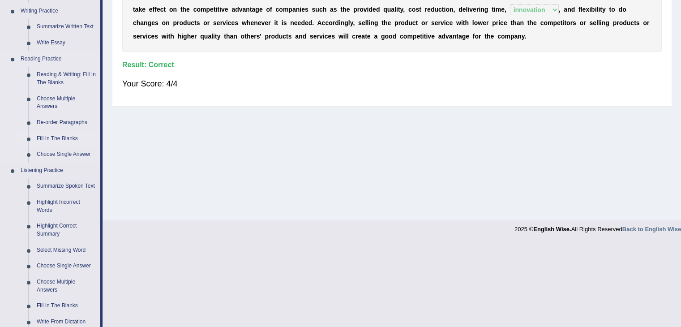
click at [53, 136] on link "Fill In The Blanks" at bounding box center [67, 139] width 68 height 16
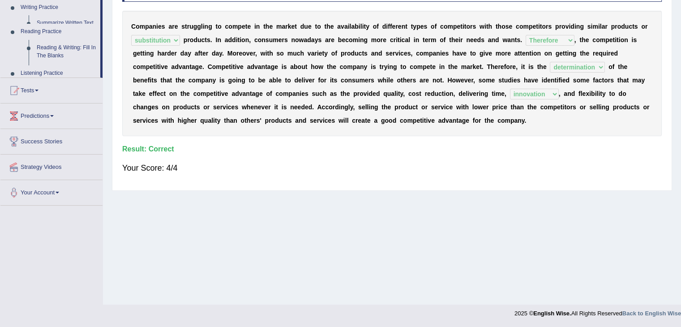
scroll to position [143, 0]
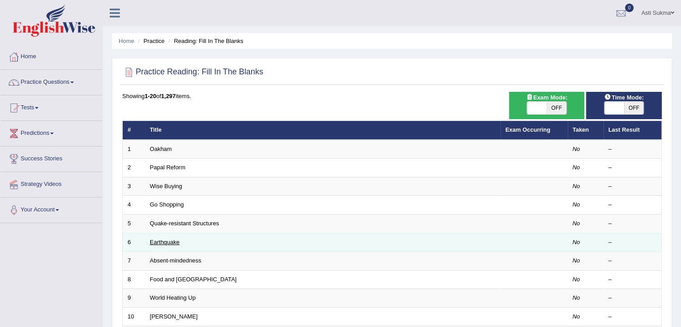
click at [159, 241] on link "Earthquake" at bounding box center [165, 242] width 30 height 7
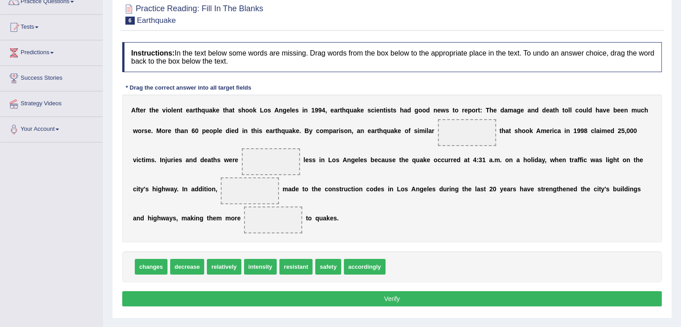
scroll to position [81, 0]
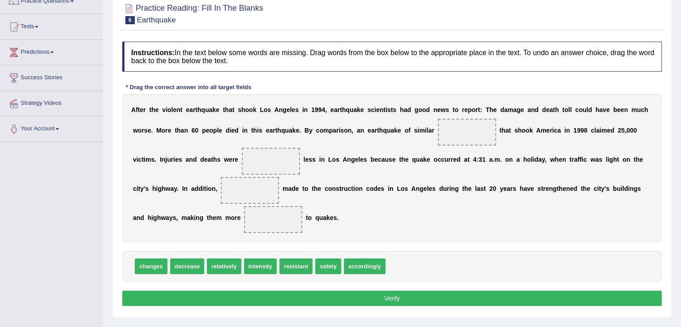
click at [261, 265] on span "intensity" at bounding box center [260, 266] width 33 height 16
drag, startPoint x: 261, startPoint y: 265, endPoint x: 466, endPoint y: 129, distance: 246.1
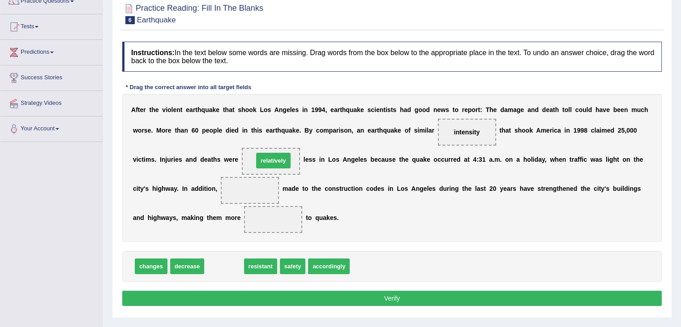
drag, startPoint x: 225, startPoint y: 265, endPoint x: 275, endPoint y: 159, distance: 116.6
click at [275, 159] on span "relatively" at bounding box center [271, 161] width 36 height 16
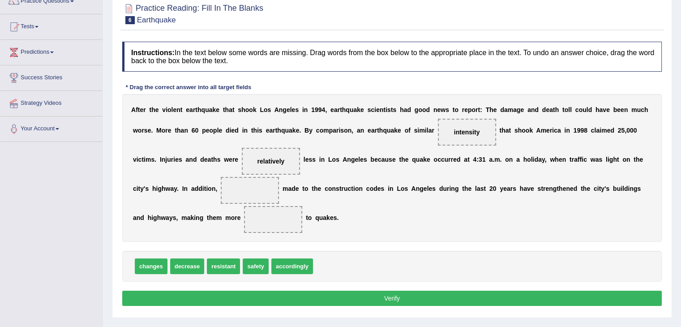
click at [360, 189] on b "n" at bounding box center [361, 188] width 4 height 7
drag, startPoint x: 226, startPoint y: 265, endPoint x: 250, endPoint y: 190, distance: 78.6
drag, startPoint x: 252, startPoint y: 191, endPoint x: 312, endPoint y: 271, distance: 100.5
drag, startPoint x: 150, startPoint y: 266, endPoint x: 242, endPoint y: 187, distance: 121.4
drag, startPoint x: 185, startPoint y: 266, endPoint x: 180, endPoint y: 266, distance: 4.9
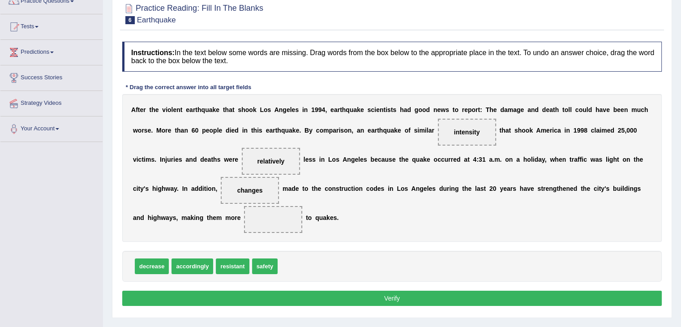
click at [317, 236] on div "A f t e r t h e v i o l e n t e a r t h q u a k e t h a t s h o o k L o s A n g…" at bounding box center [392, 168] width 540 height 148
drag, startPoint x: 239, startPoint y: 264, endPoint x: 279, endPoint y: 219, distance: 60.3
click at [367, 223] on div "A f t e r t h e v i o l e n t e a r t h q u a k e t h a t s h o o k L o s A n g…" at bounding box center [392, 168] width 540 height 148
click at [397, 228] on div "A f t e r t h e v i o l e n t e a r t h q u a k e t h a t s h o o k L o s A n g…" at bounding box center [392, 168] width 540 height 148
click at [396, 298] on button "Verify" at bounding box center [392, 298] width 540 height 15
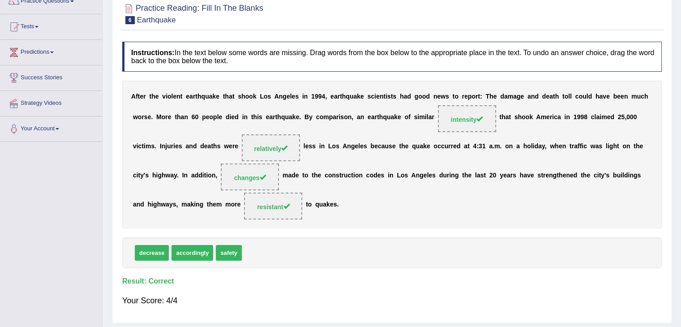
click at [462, 223] on div "A f t e r t h e v i o l e n t e a r t h q u a k e t h a t s h o o k L o s A n g…" at bounding box center [392, 155] width 540 height 148
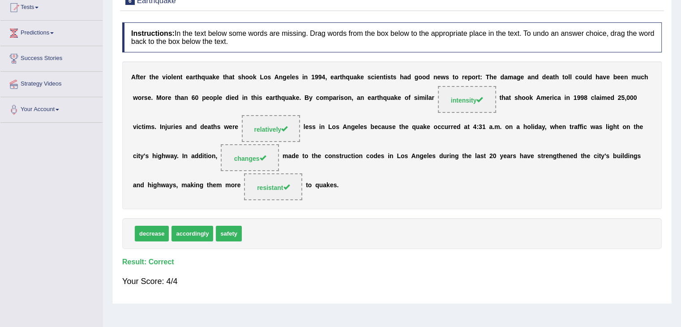
scroll to position [102, 0]
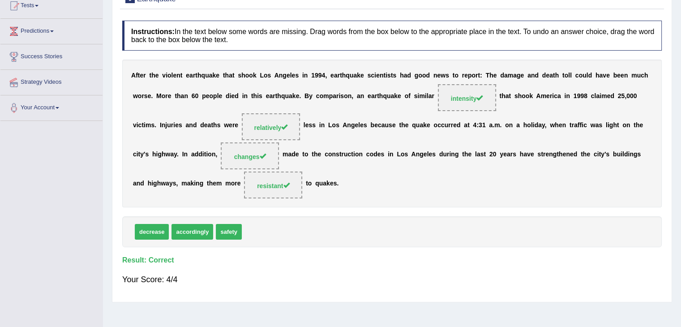
click at [594, 171] on div "A f t e r t h e v i o l e n t e a r t h q u a k e t h a t s h o o k L o s A n g…" at bounding box center [392, 134] width 540 height 148
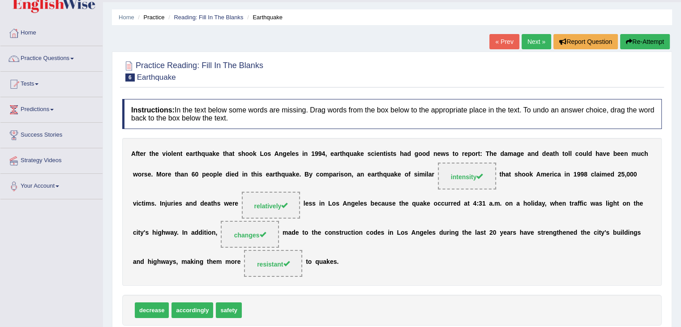
click at [534, 43] on link "Next »" at bounding box center [537, 41] width 30 height 15
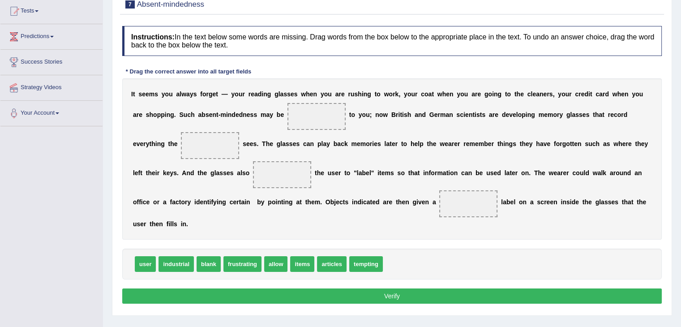
scroll to position [99, 0]
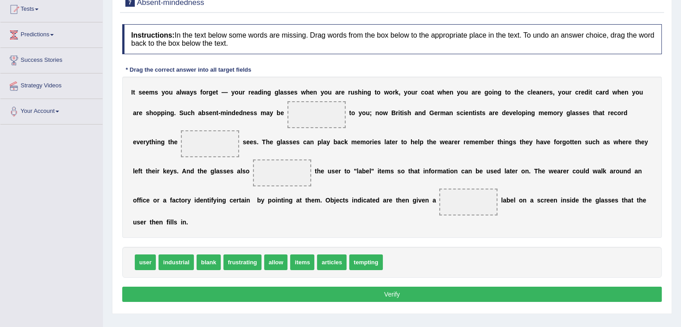
click at [413, 255] on div "user industrial blank frustrating allow items articles tempting" at bounding box center [392, 262] width 540 height 31
click at [452, 250] on div "user industrial blank frustrating allow items articles tempting" at bounding box center [392, 262] width 540 height 31
click at [459, 261] on div "user industrial blank frustrating allow items articles tempting" at bounding box center [392, 262] width 540 height 31
click at [400, 226] on div "I t s e e m s y o u a l w a y s f o r g e t — y o u r r e a d i n g g l a s s e…" at bounding box center [392, 157] width 540 height 161
drag, startPoint x: 232, startPoint y: 260, endPoint x: 309, endPoint y: 112, distance: 166.5
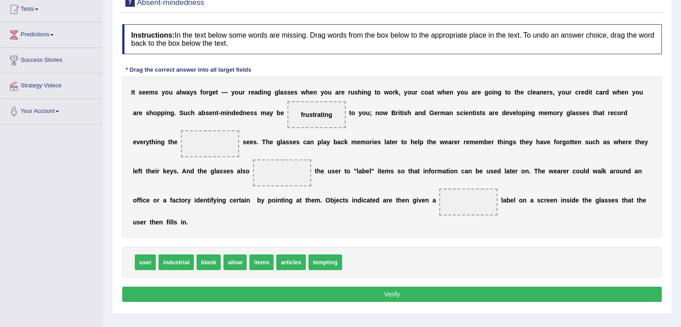
click at [420, 165] on div "I t s e e m s y o u a l w a y s f o r g e t — y o u r r e a d i n g g l a s s e…" at bounding box center [392, 157] width 540 height 161
drag, startPoint x: 146, startPoint y: 262, endPoint x: 214, endPoint y: 143, distance: 137.0
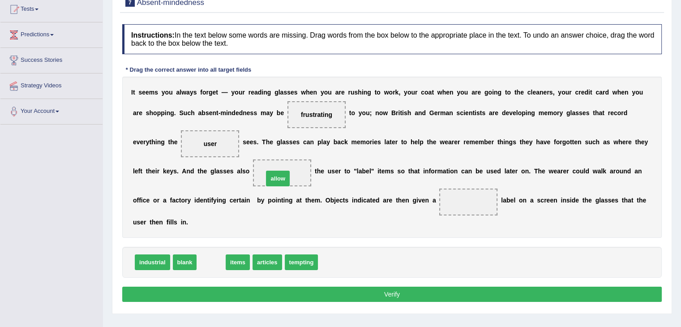
drag, startPoint x: 206, startPoint y: 264, endPoint x: 274, endPoint y: 176, distance: 111.4
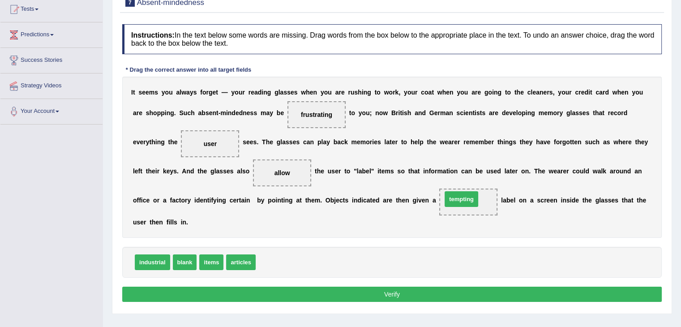
drag, startPoint x: 273, startPoint y: 261, endPoint x: 461, endPoint y: 198, distance: 198.5
click at [501, 241] on div "Instructions: In the text below some words are missing. Drag words from the box…" at bounding box center [392, 164] width 544 height 289
drag, startPoint x: 468, startPoint y: 199, endPoint x: 312, endPoint y: 259, distance: 166.6
drag, startPoint x: 182, startPoint y: 262, endPoint x: 457, endPoint y: 208, distance: 280.2
click at [382, 294] on button "Verify" at bounding box center [392, 294] width 540 height 15
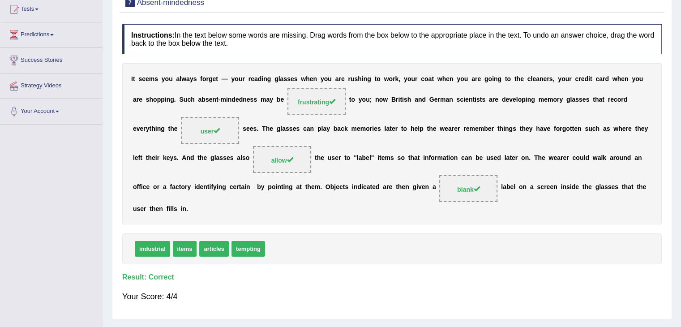
click at [452, 255] on div "industrial items articles tempting" at bounding box center [392, 248] width 540 height 31
click at [650, 156] on div "I t s e e m s y o u a l w a y s f o r g e t — y o u r r e a d i n g g l a s s e…" at bounding box center [392, 143] width 540 height 161
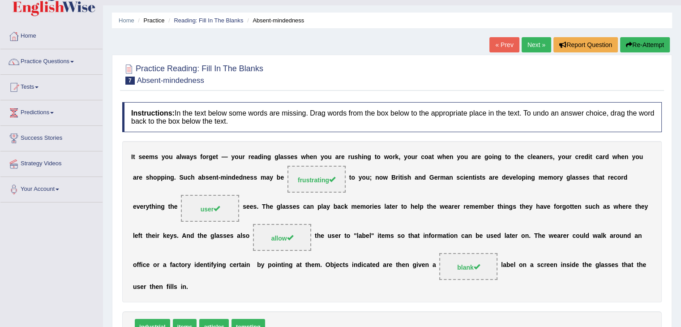
scroll to position [19, 0]
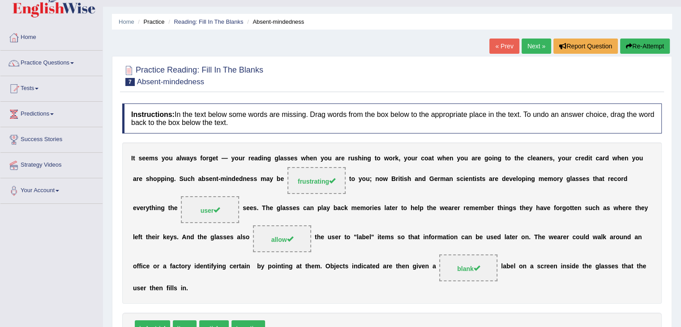
click at [541, 47] on link "Next »" at bounding box center [537, 46] width 30 height 15
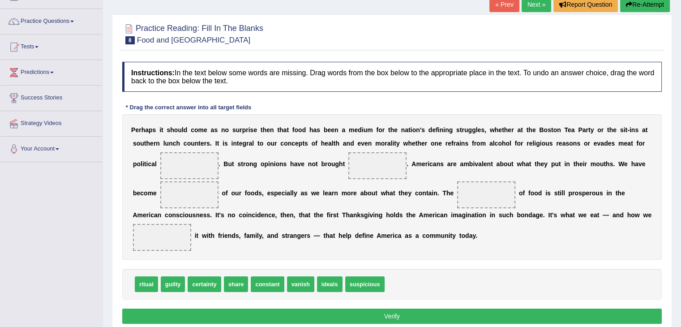
scroll to position [65, 0]
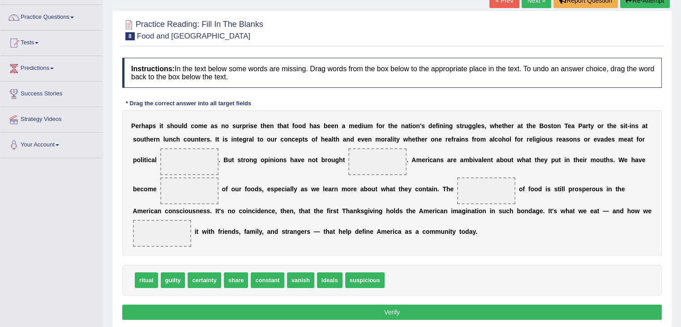
click at [301, 244] on div "P e r h a p s i t s h o u l d c o m e a s n o s u r p r i s e t h e n t h a t f…" at bounding box center [392, 183] width 540 height 146
drag, startPoint x: 328, startPoint y: 278, endPoint x: 185, endPoint y: 164, distance: 183.6
drag, startPoint x: 330, startPoint y: 278, endPoint x: 188, endPoint y: 185, distance: 169.5
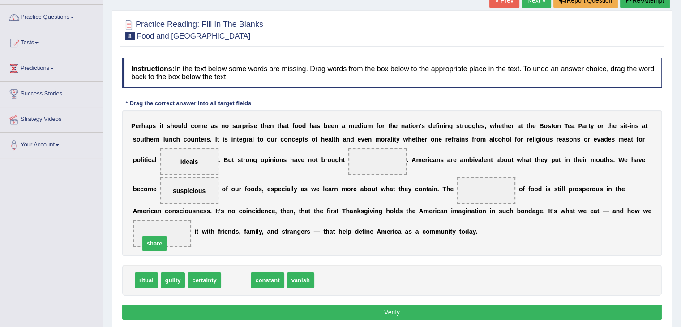
drag, startPoint x: 236, startPoint y: 280, endPoint x: 154, endPoint y: 239, distance: 91.4
drag, startPoint x: 207, startPoint y: 281, endPoint x: 213, endPoint y: 280, distance: 5.9
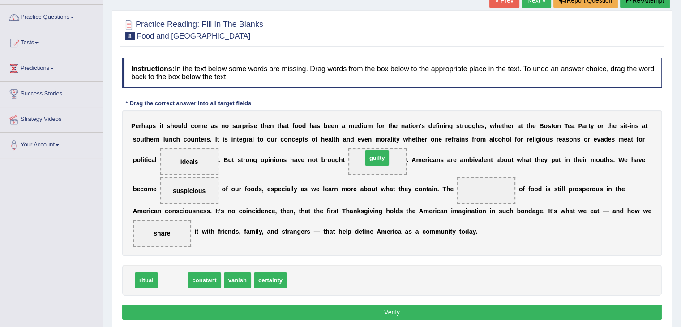
drag, startPoint x: 170, startPoint y: 281, endPoint x: 374, endPoint y: 159, distance: 238.1
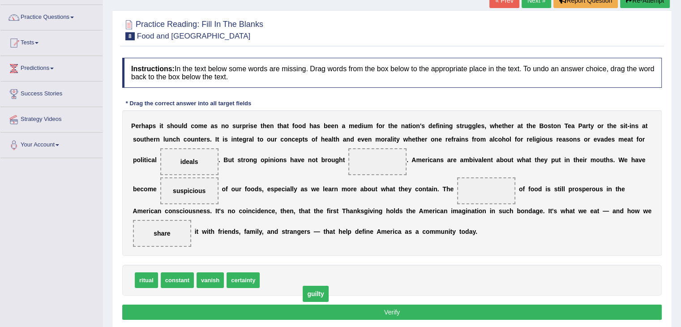
drag, startPoint x: 381, startPoint y: 158, endPoint x: 317, endPoint y: 299, distance: 155.1
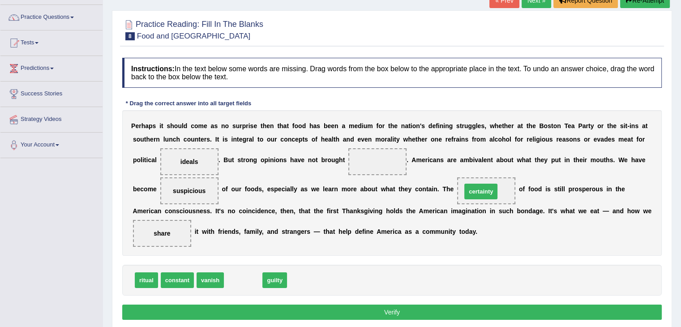
drag, startPoint x: 253, startPoint y: 278, endPoint x: 491, endPoint y: 190, distance: 253.3
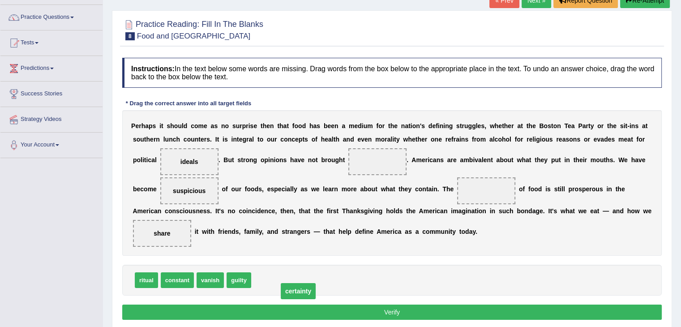
drag, startPoint x: 489, startPoint y: 188, endPoint x: 301, endPoint y: 288, distance: 213.0
drag, startPoint x: 271, startPoint y: 286, endPoint x: 372, endPoint y: 170, distance: 153.7
drag, startPoint x: 146, startPoint y: 276, endPoint x: 483, endPoint y: 191, distance: 347.4
click at [451, 196] on div "P e r h a p s i t s h o u l d c o m e a s n o s u r p r i s e t h e n t h a t f…" at bounding box center [392, 183] width 540 height 146
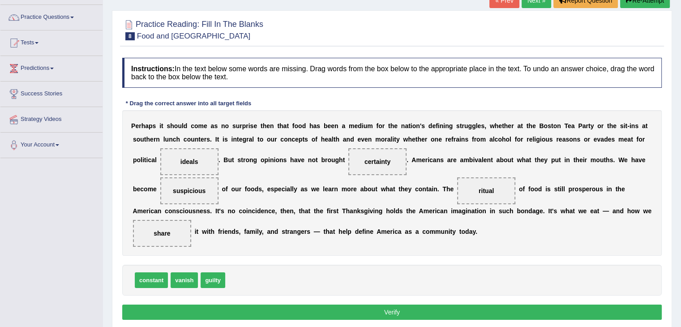
click at [400, 305] on button "Verify" at bounding box center [392, 312] width 540 height 15
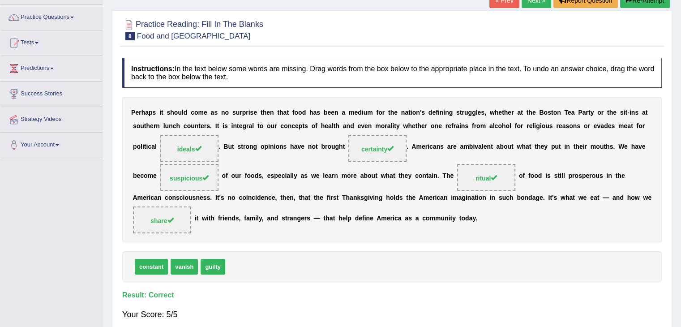
click at [501, 279] on div "constant vanish guilty" at bounding box center [392, 266] width 540 height 31
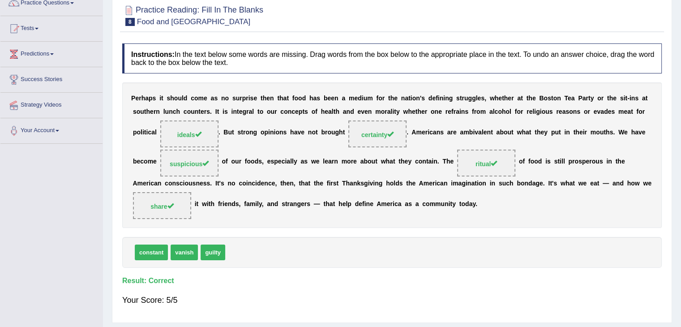
scroll to position [80, 0]
click at [512, 264] on div "constant vanish guilty" at bounding box center [392, 252] width 540 height 31
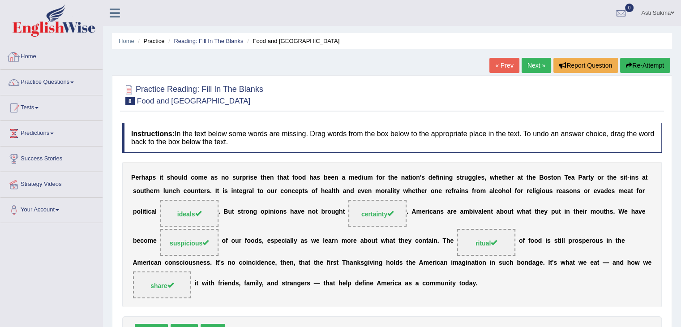
click at [36, 59] on link "Home" at bounding box center [51, 55] width 102 height 22
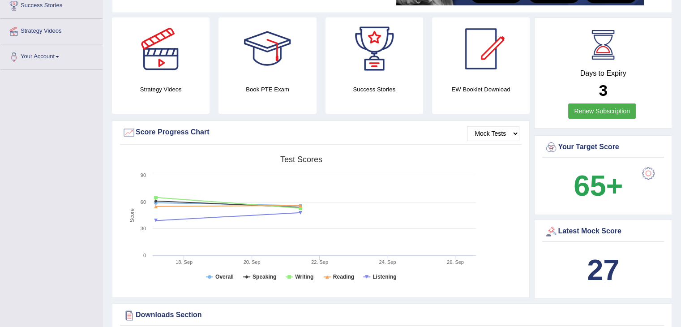
scroll to position [185, 0]
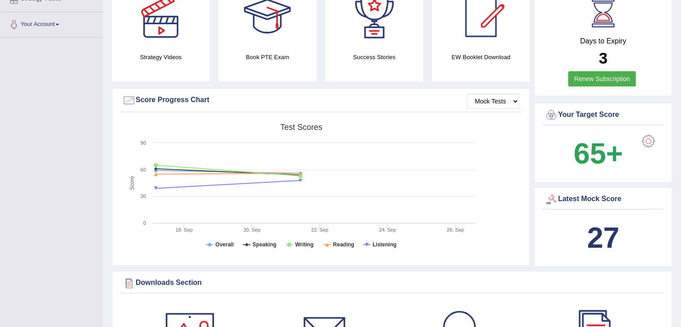
drag, startPoint x: 677, startPoint y: 102, endPoint x: 686, endPoint y: 77, distance: 27.1
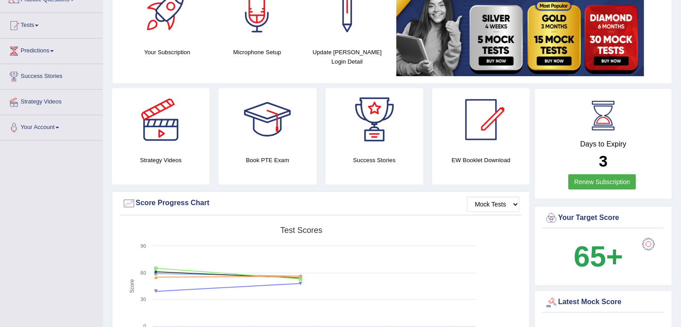
scroll to position [59, 0]
